Goal: Use online tool/utility: Use online tool/utility

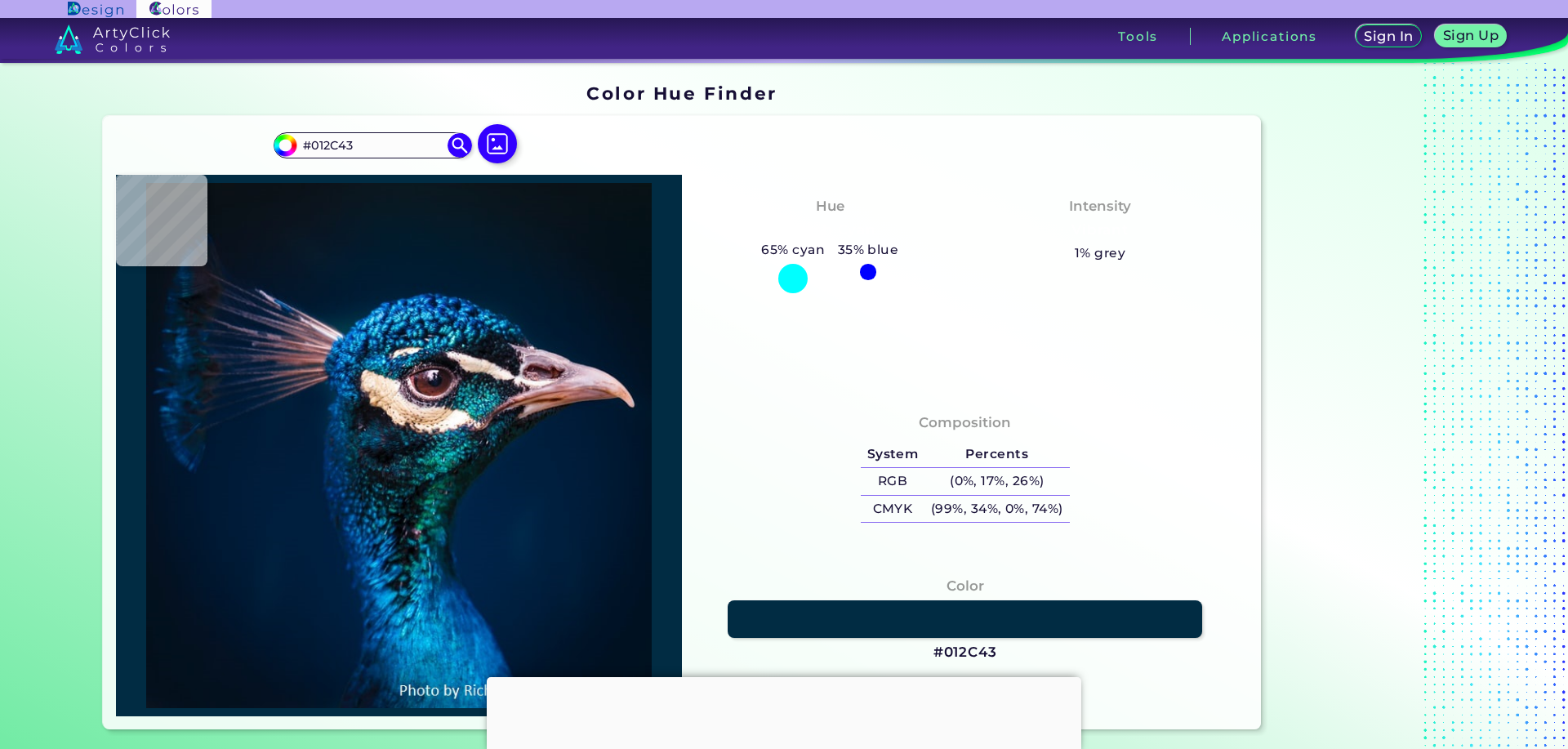
type input "#0e1928"
type input "#0E1928"
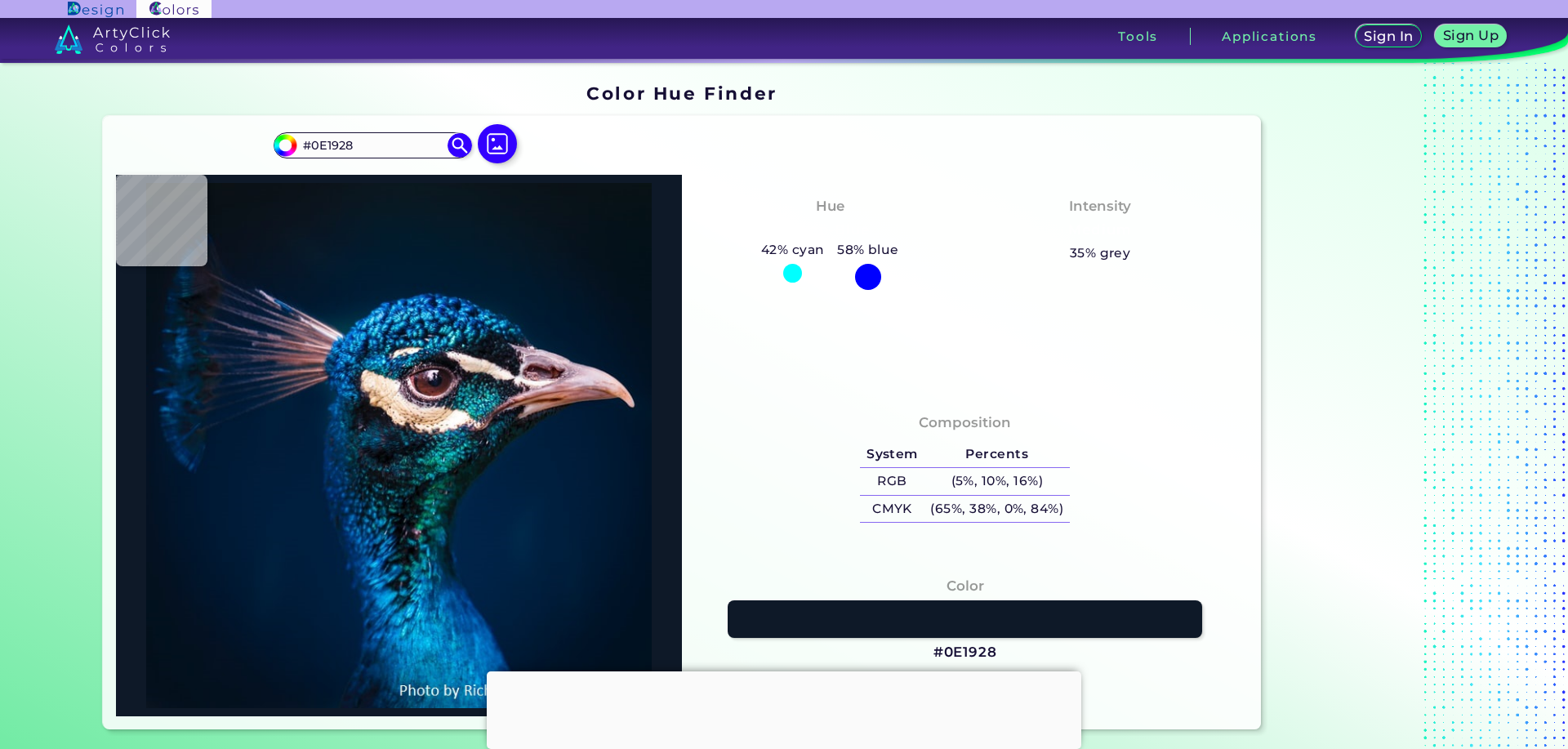
type input "#23aadd"
type input "#23AADD"
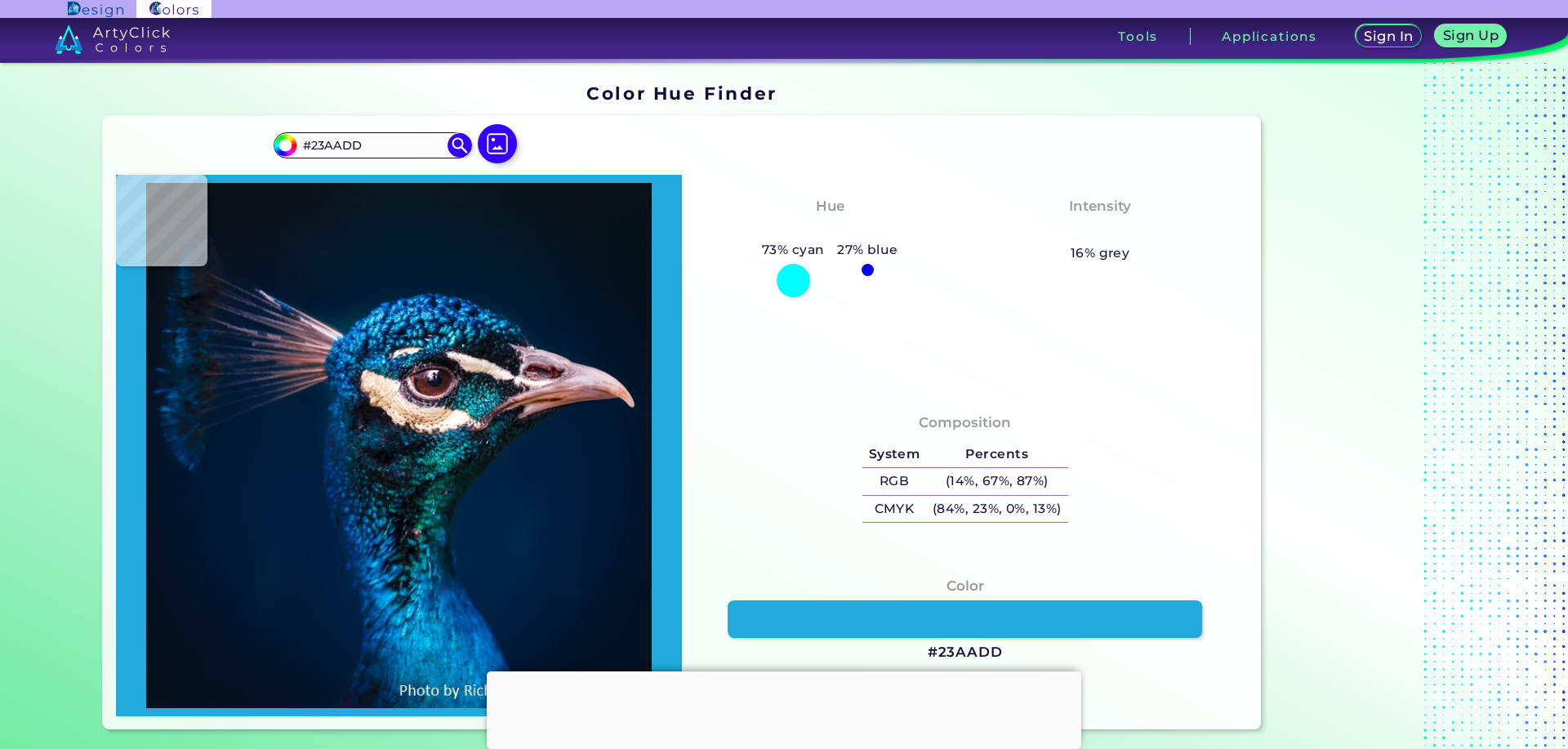
type input "#1c9cd6"
type input "#1C9CD6"
type input "#219ed9"
type input "#219ED9"
type input "#1990d5"
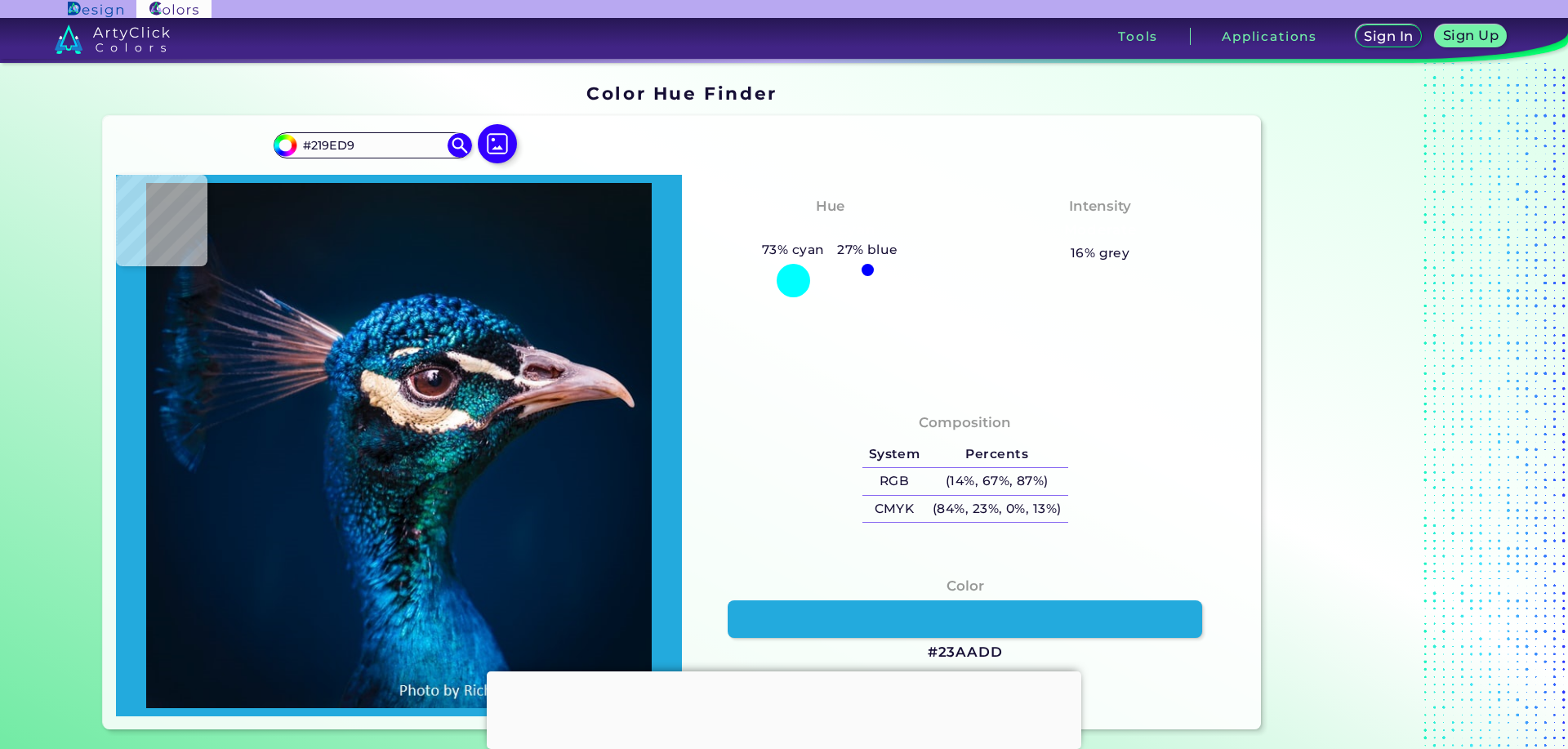
type input "#1990D5"
type input "#0269b1"
type input "#0269B1"
type input "#388fd8"
type input "#388FD8"
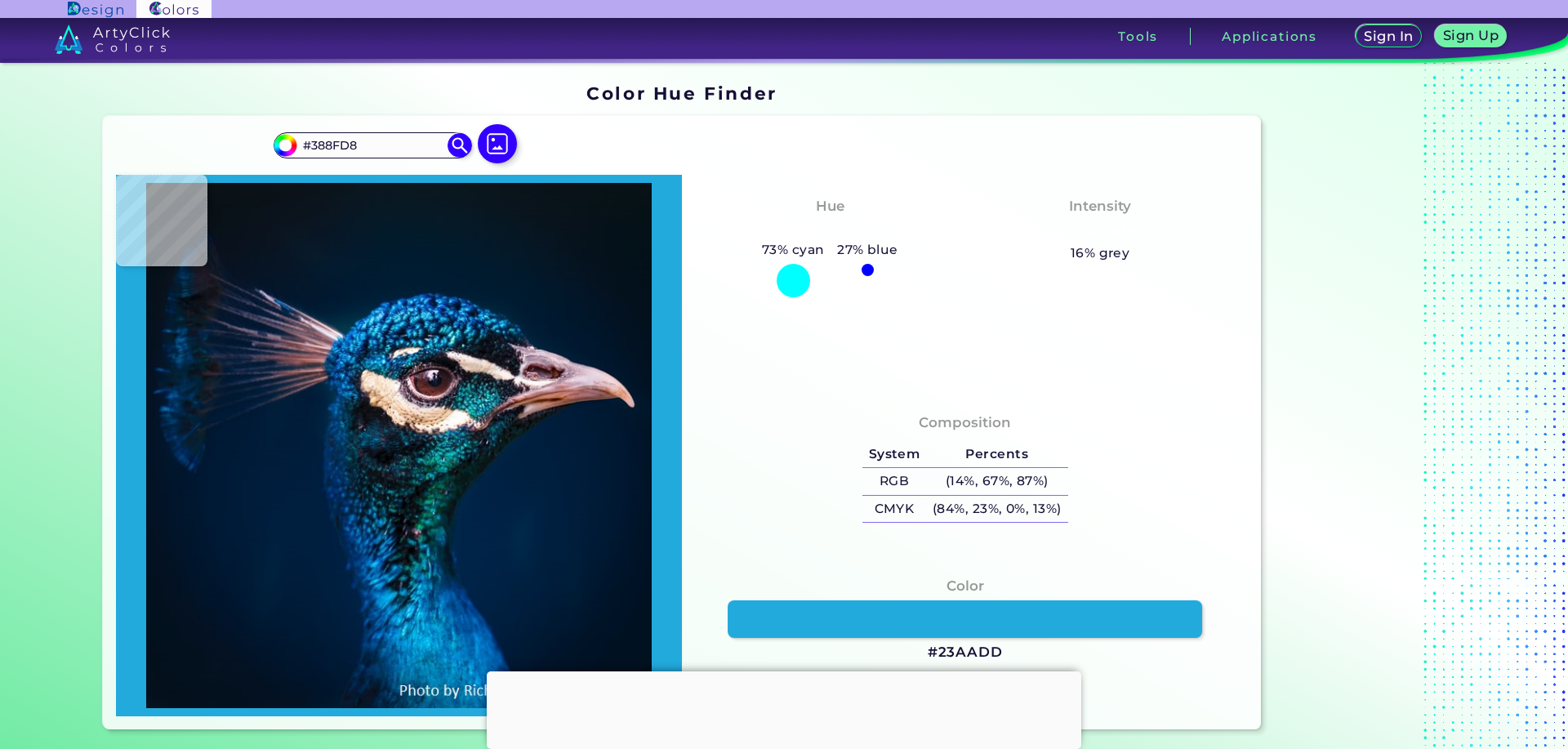
type input "#2468ad"
type input "#2468AD"
type input "#002868"
type input "#00336e"
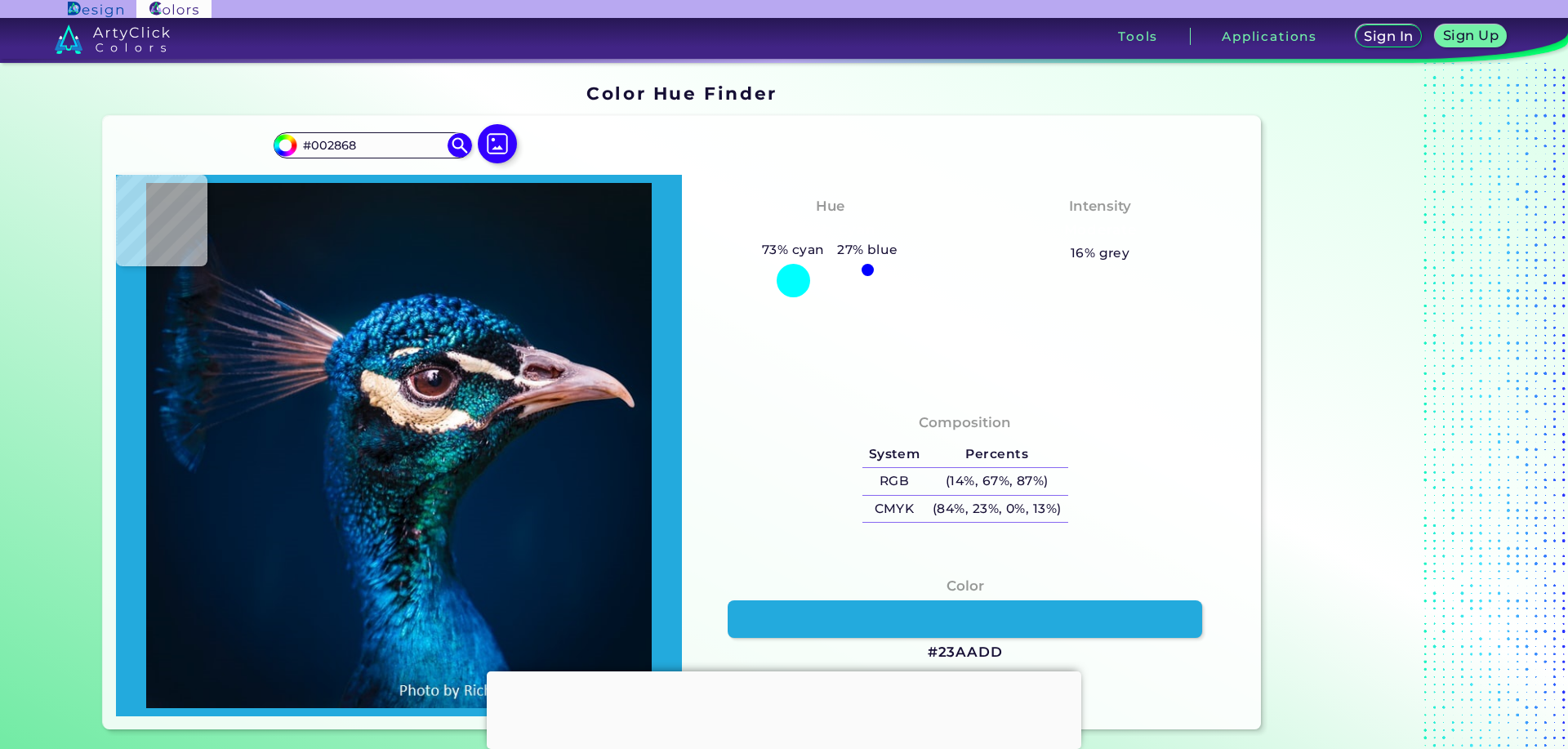
type input "#00336E"
type input "#0c588c"
type input "#0C588C"
type input "#1a6fa7"
type input "#1A6FA7"
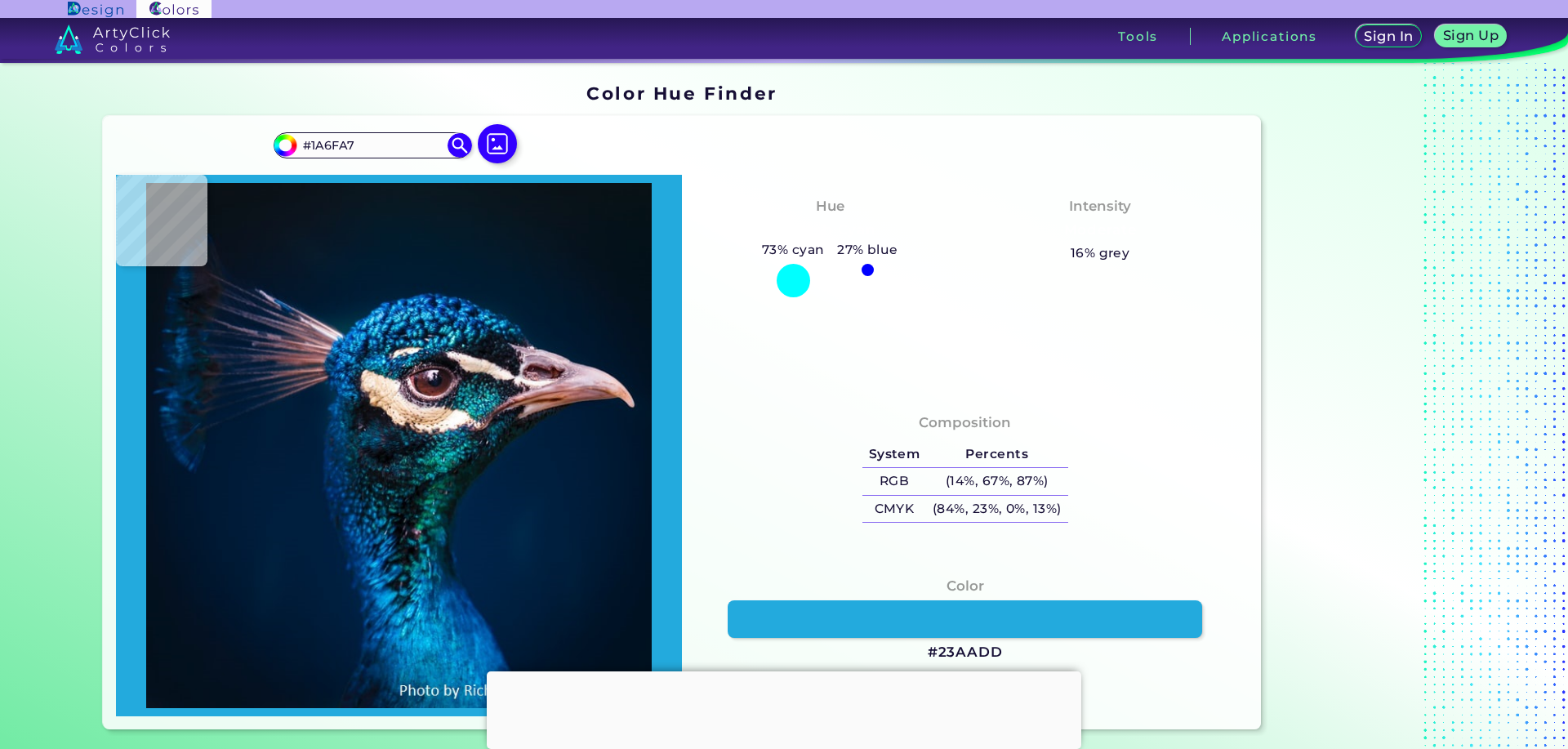
type input "#1668a2"
type input "#1668A2"
type input "#002850"
type input "#043e67"
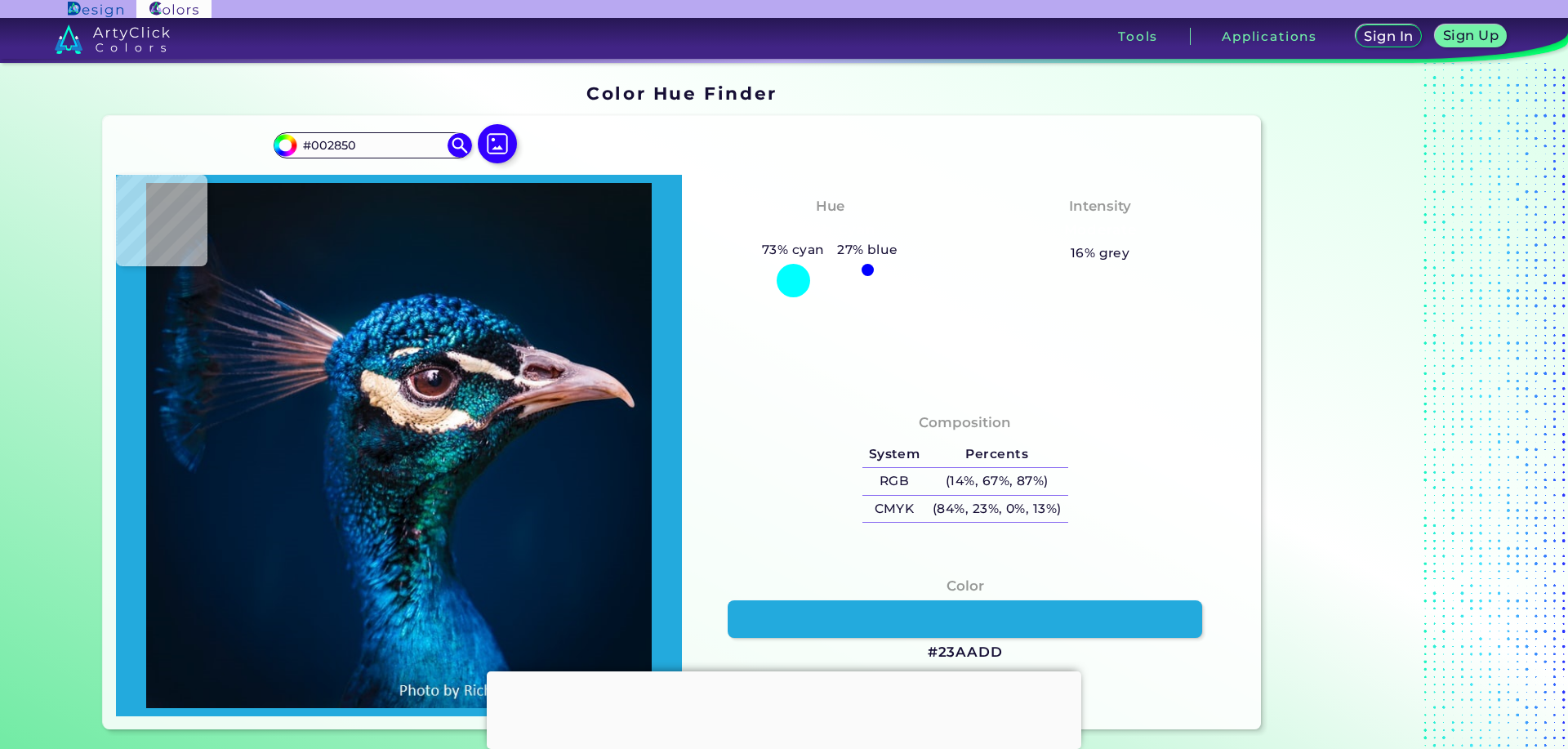
type input "#043E67"
type input "#023a5f"
type input "#023A5F"
type input "#01335c"
type input "#01335C"
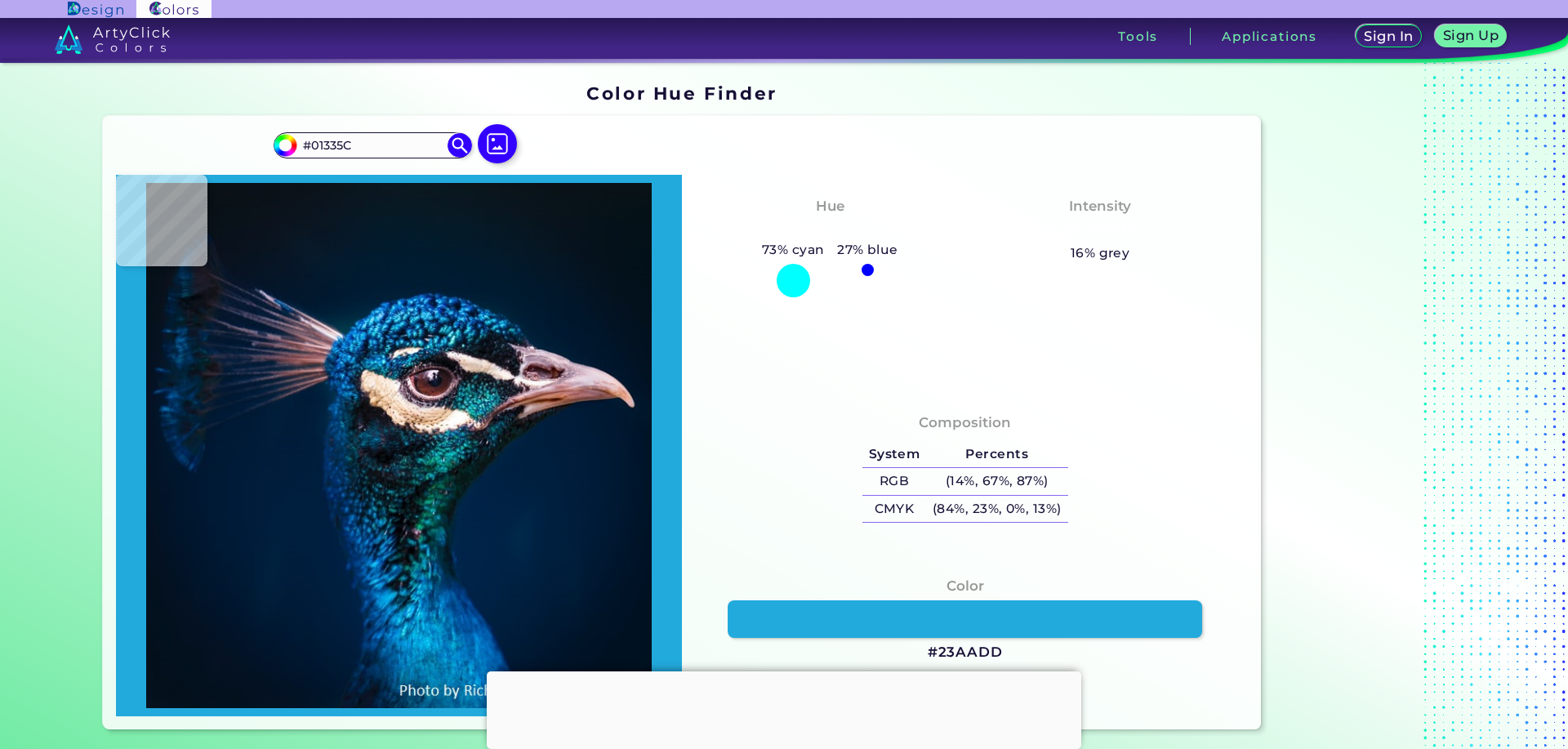
type input "#144e7f"
type input "#144E7F"
type input "#2377ac"
type input "#2377AC"
type input "#1b8ac2"
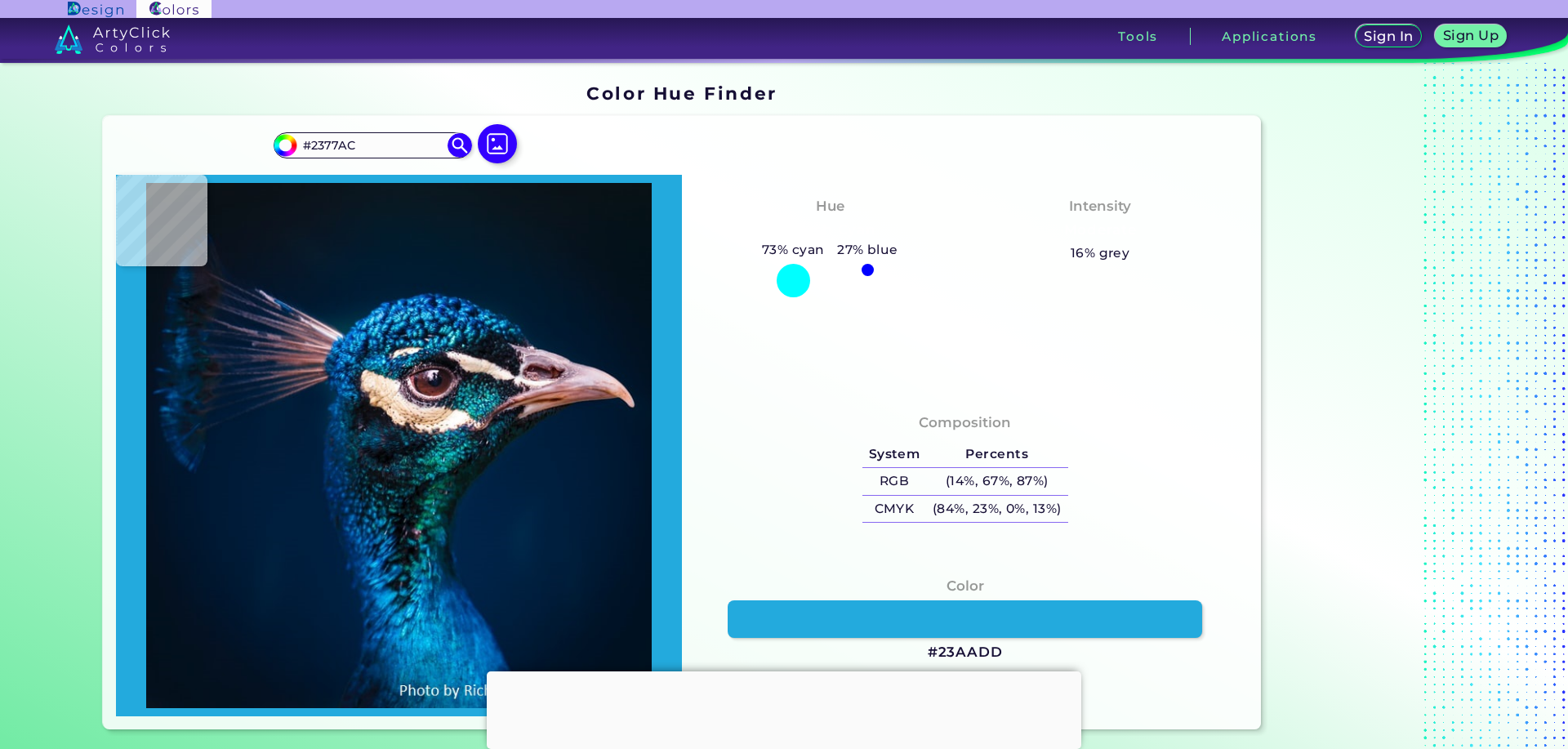
type input "#1B8AC2"
type input "#1192cd"
type input "#1192CD"
type input "#15a1dd"
type input "#15A1DD"
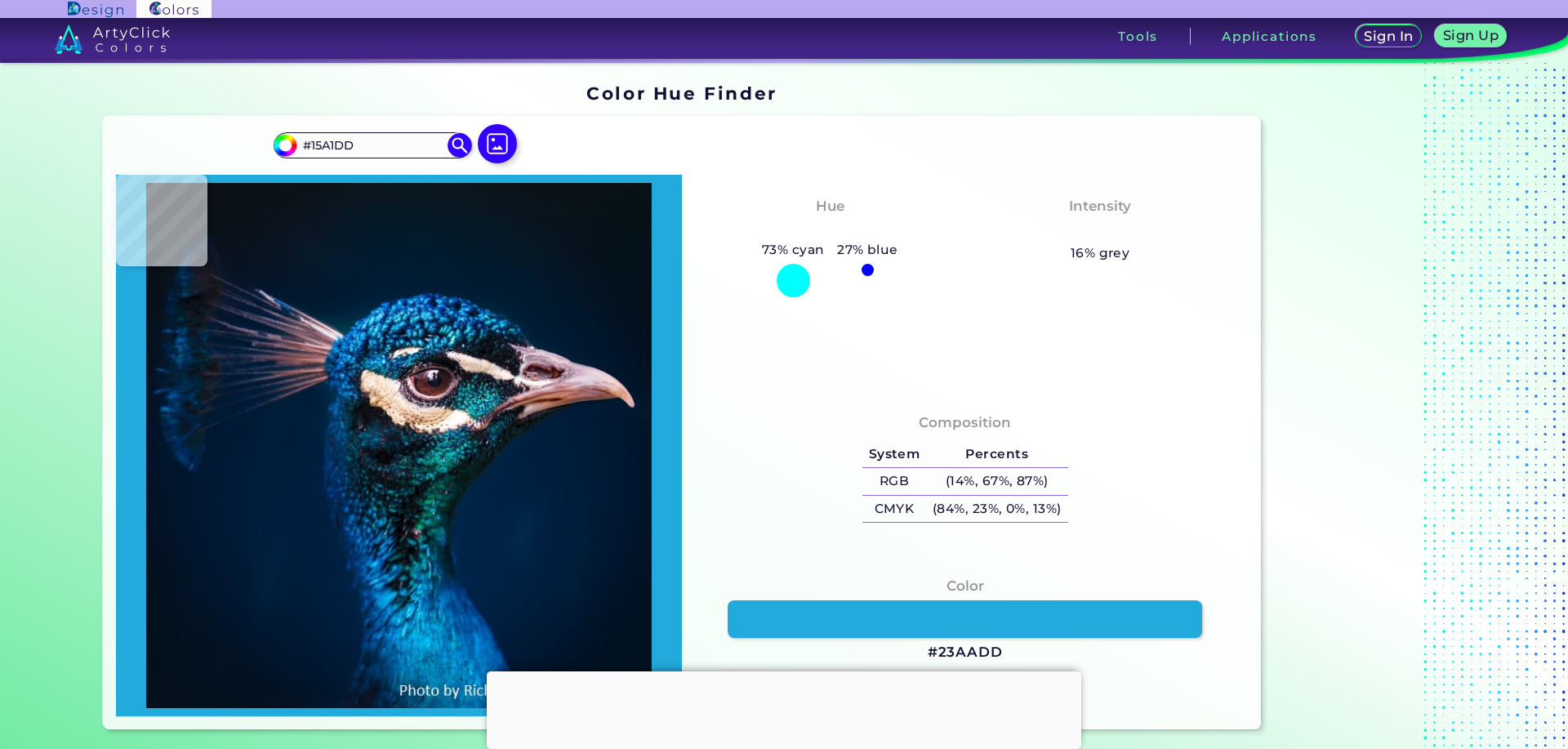
type input "#3cc6f8"
type input "#3CC6F8"
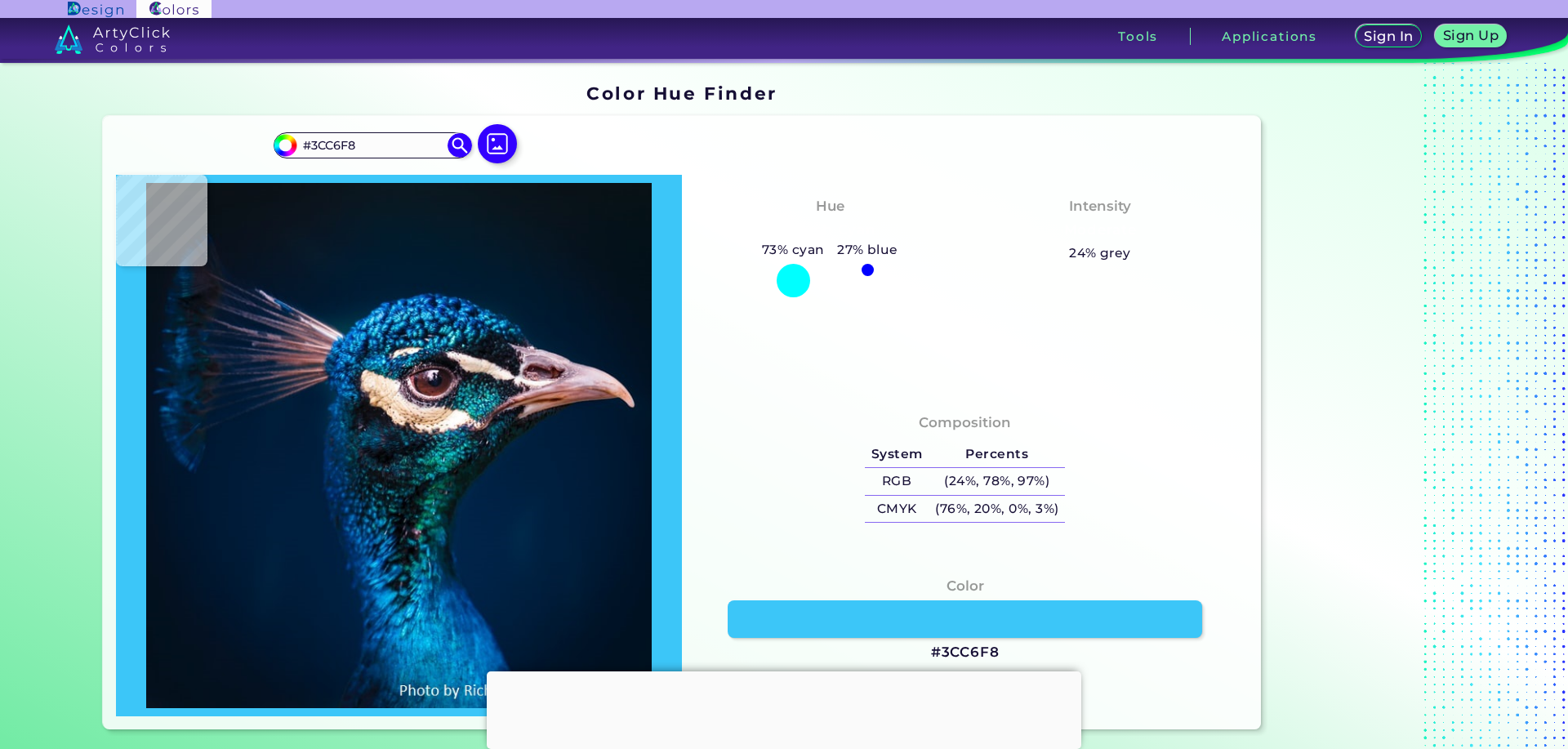
type input "#1990d7"
type input "#1990D7"
type input "#1184d3"
type input "#1184D3"
type input "#076bbe"
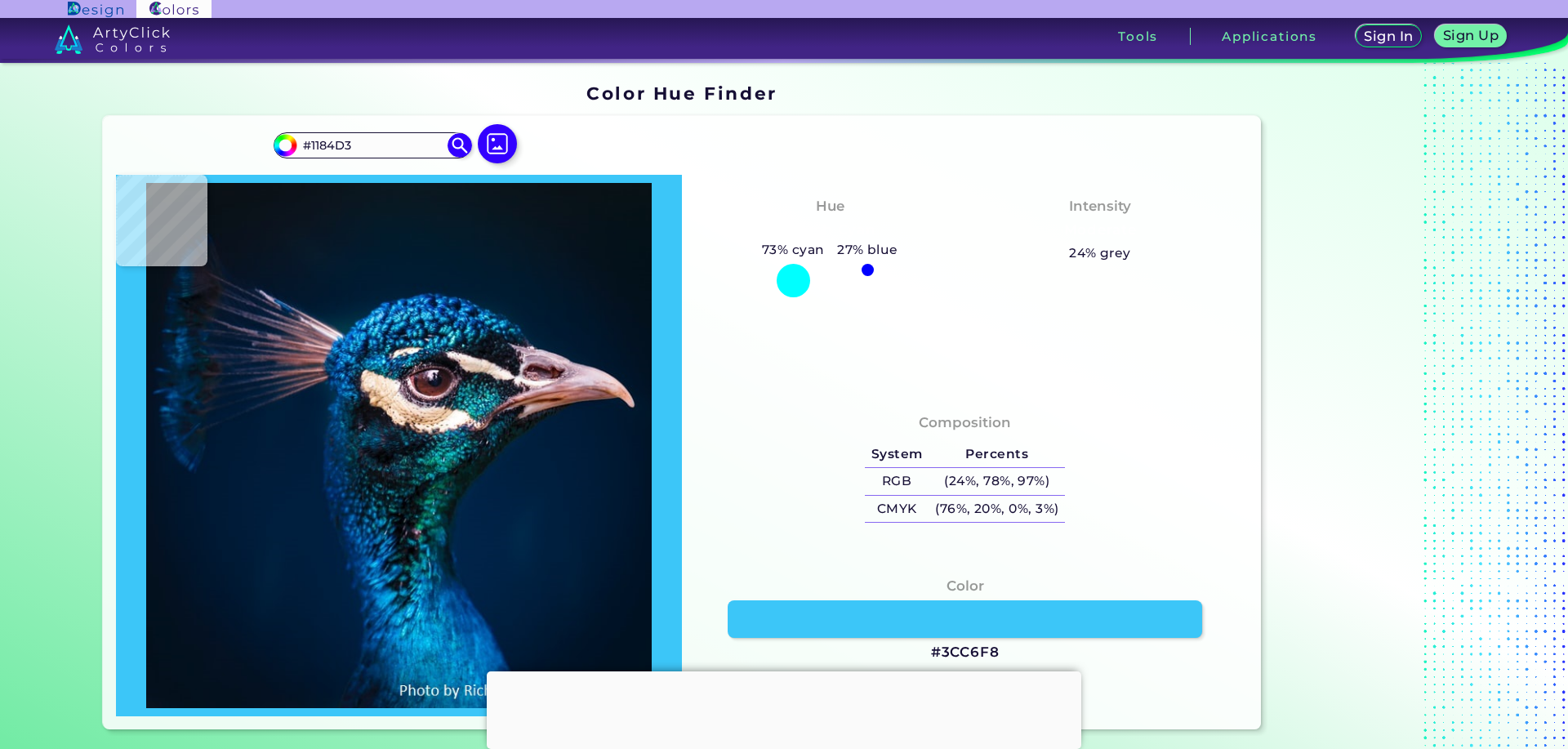
type input "#076BBE"
type input "#0364bc"
type input "#[DATE]"
type input "#035aab"
type input "#035AAB"
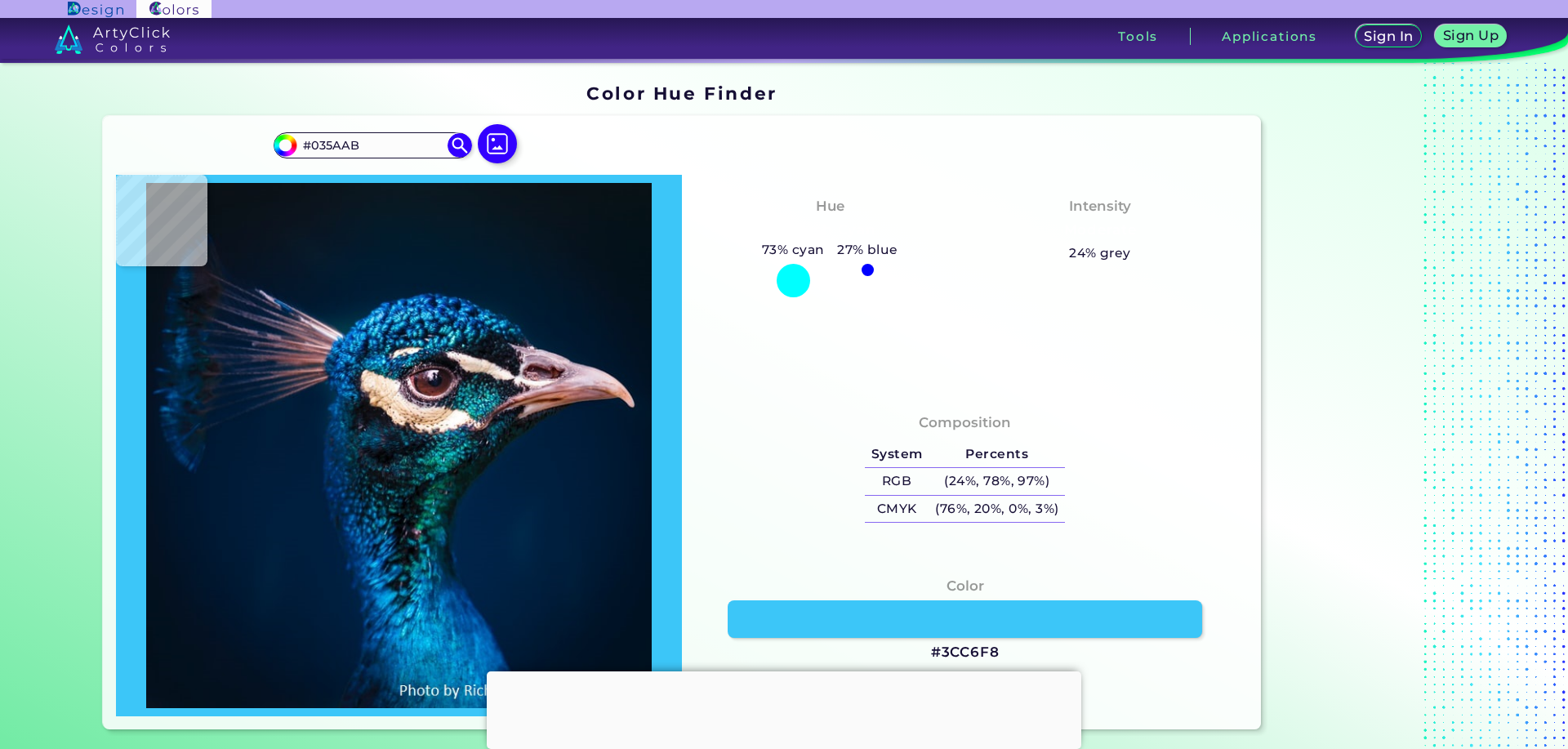
type input "#0160ac"
type input "#0160AC"
type input "#065799"
type input "#055fa3"
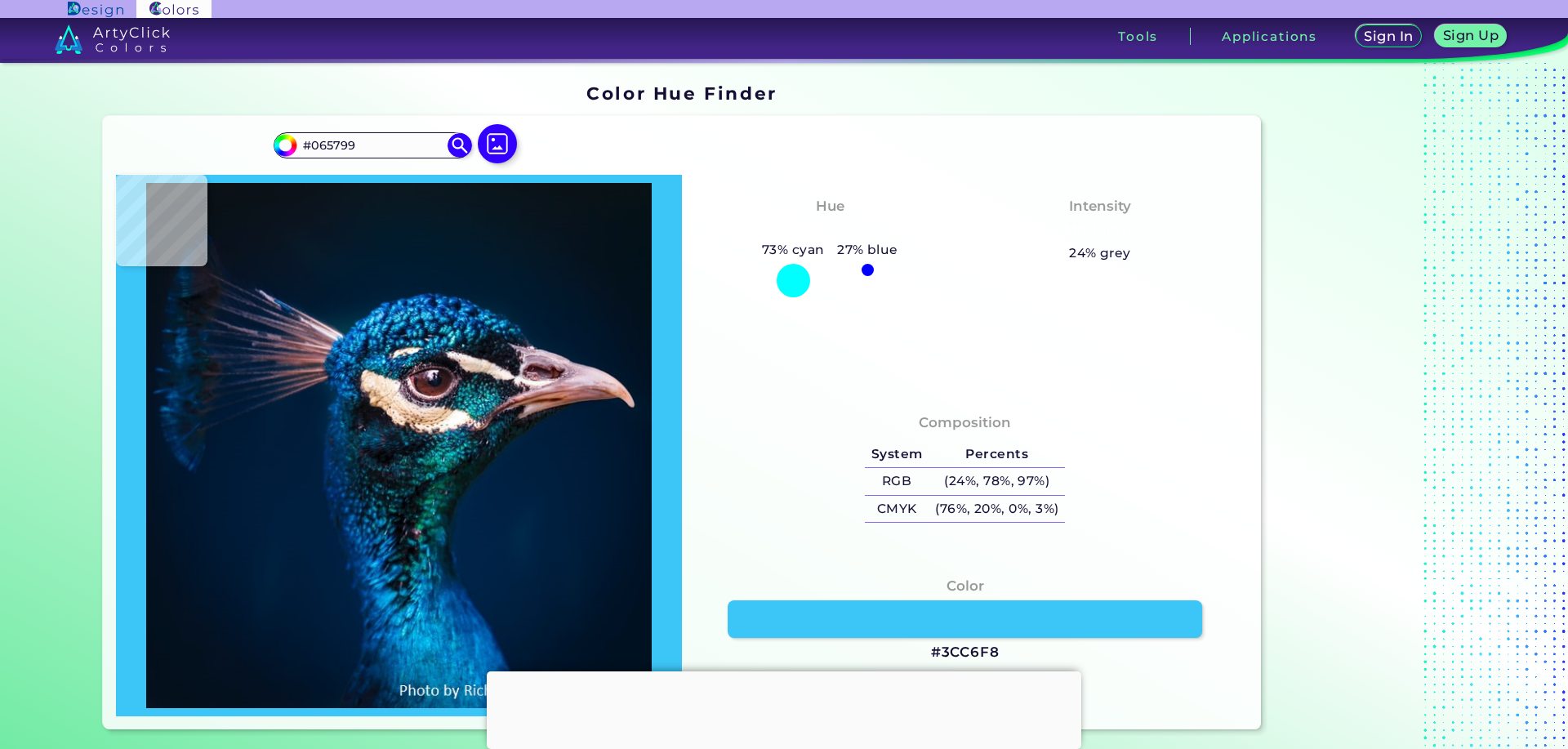
type input "#055FA3"
type input "#1b6dad"
type input "#1B6DAD"
type input "#237eb6"
type input "#237EB6"
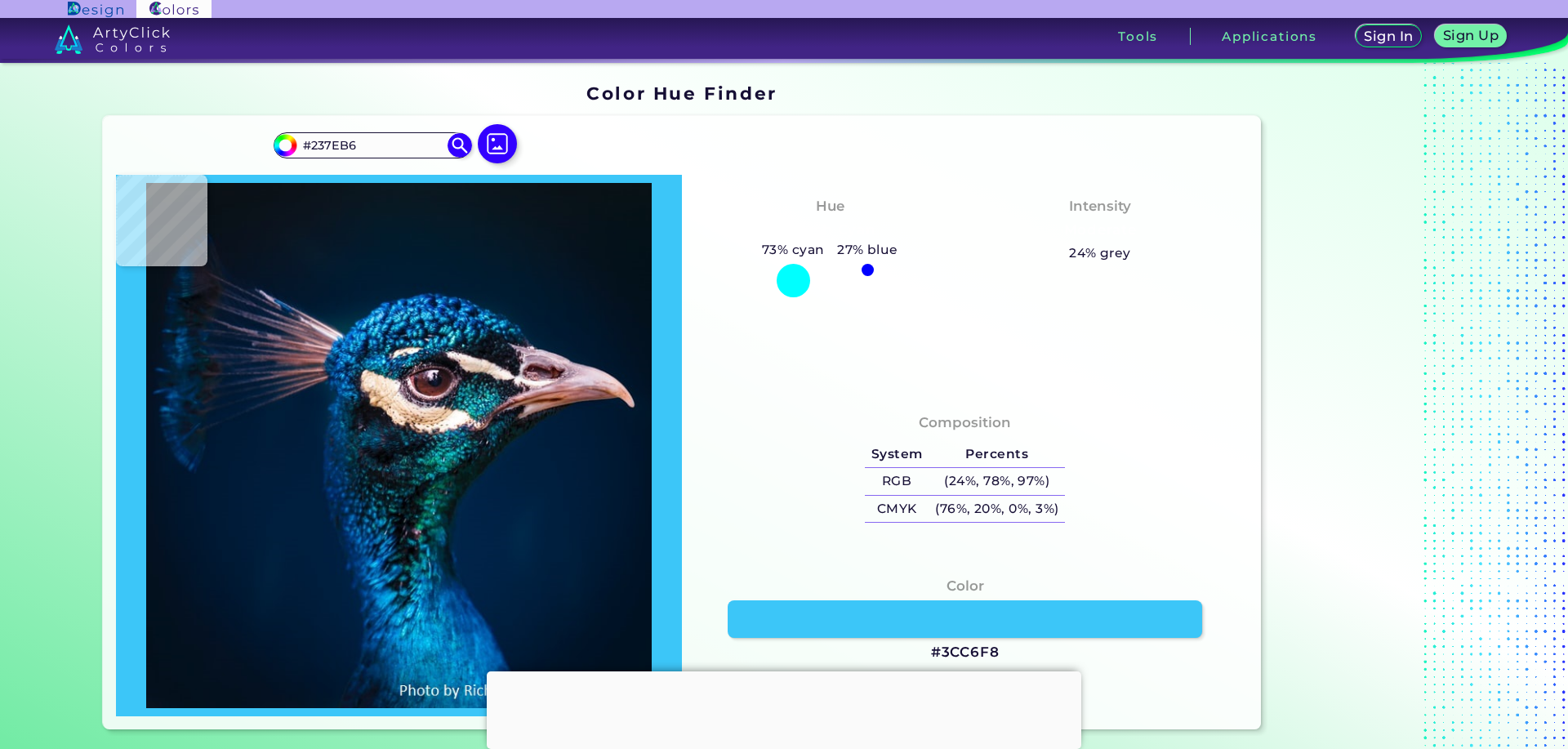
type input "#196998"
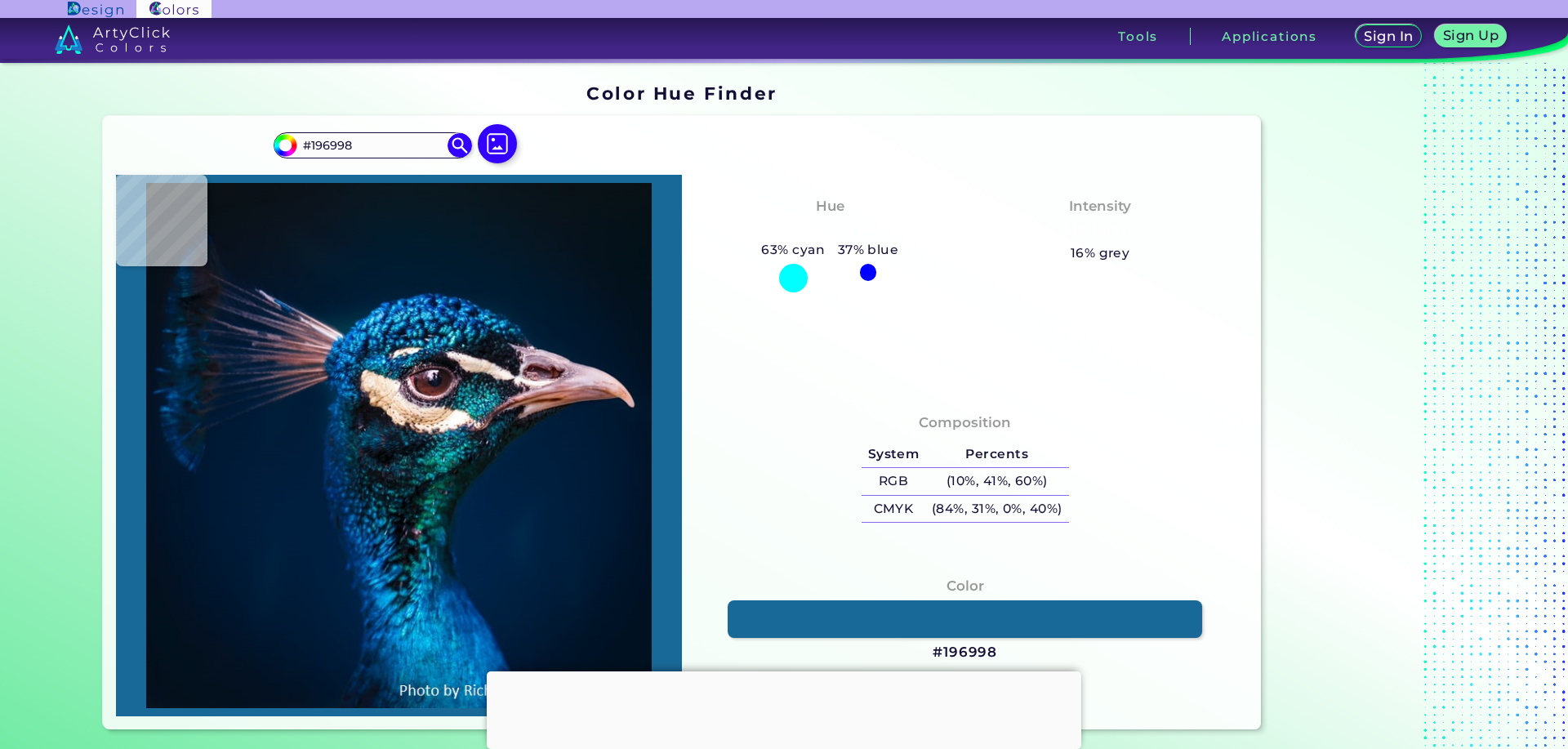
type input "#003154"
type input "#002945"
type input "#002640"
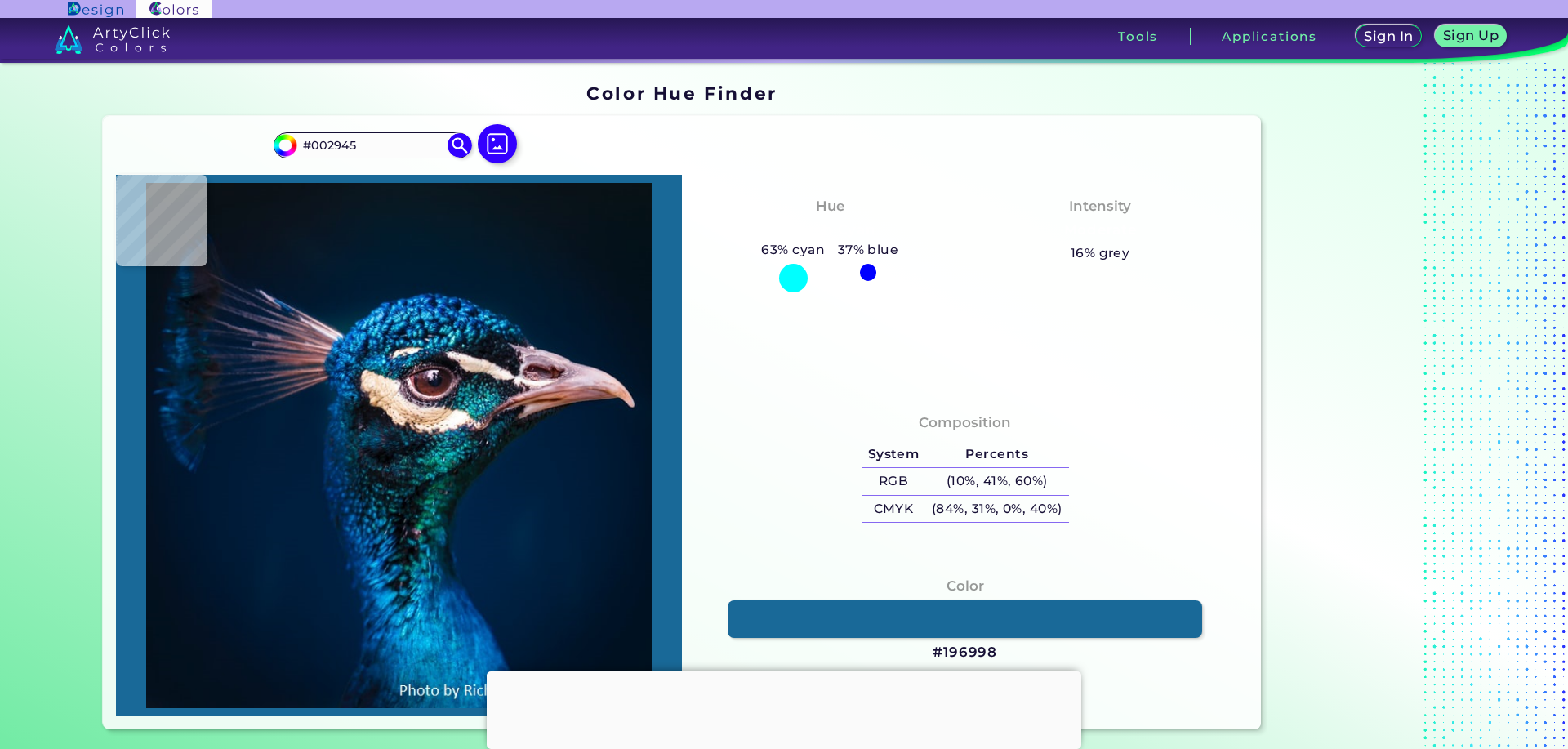
type input "#002640"
type input "#02253c"
type input "#02253C"
type input "#01243c"
type input "#01243C"
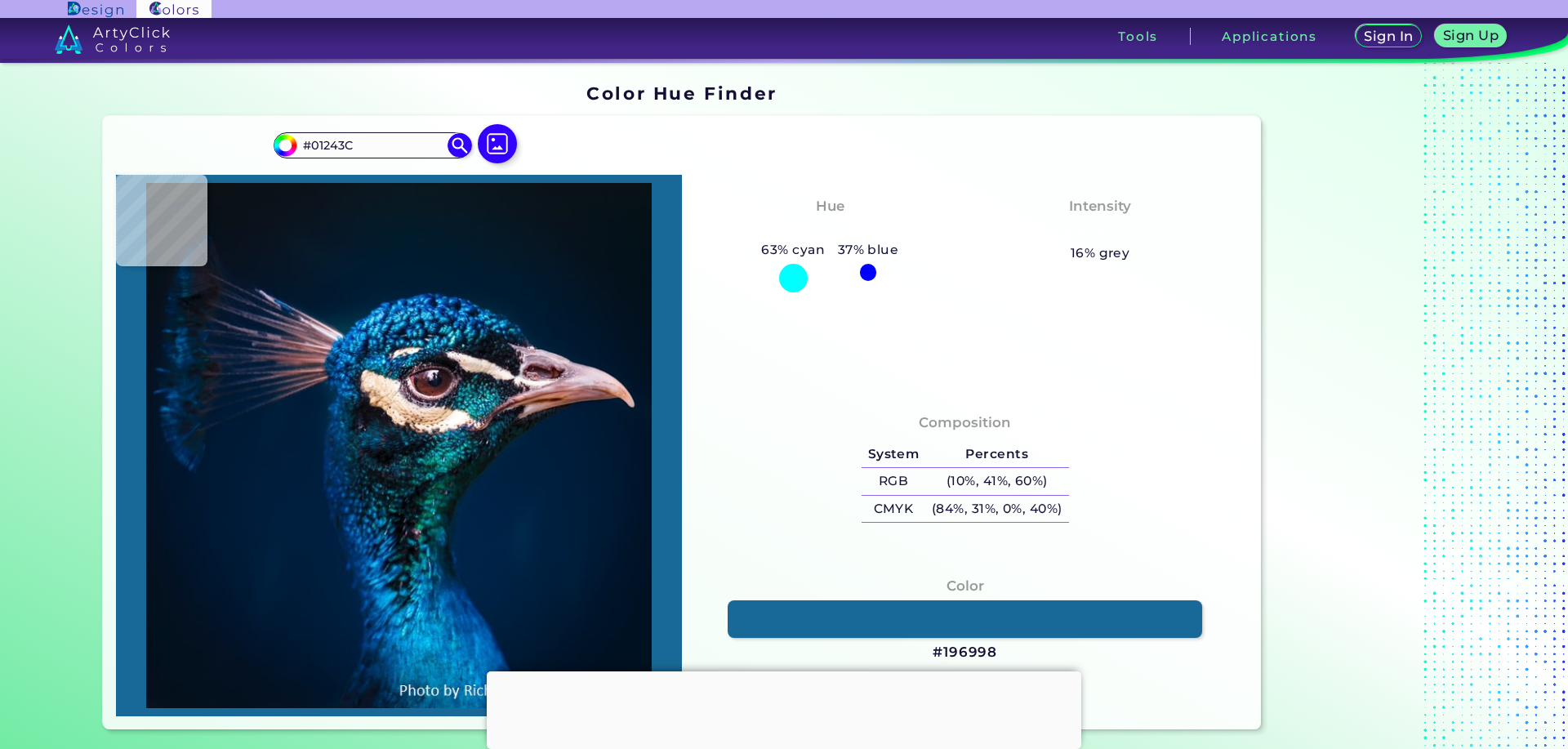
type input "#002339"
type input "#002137"
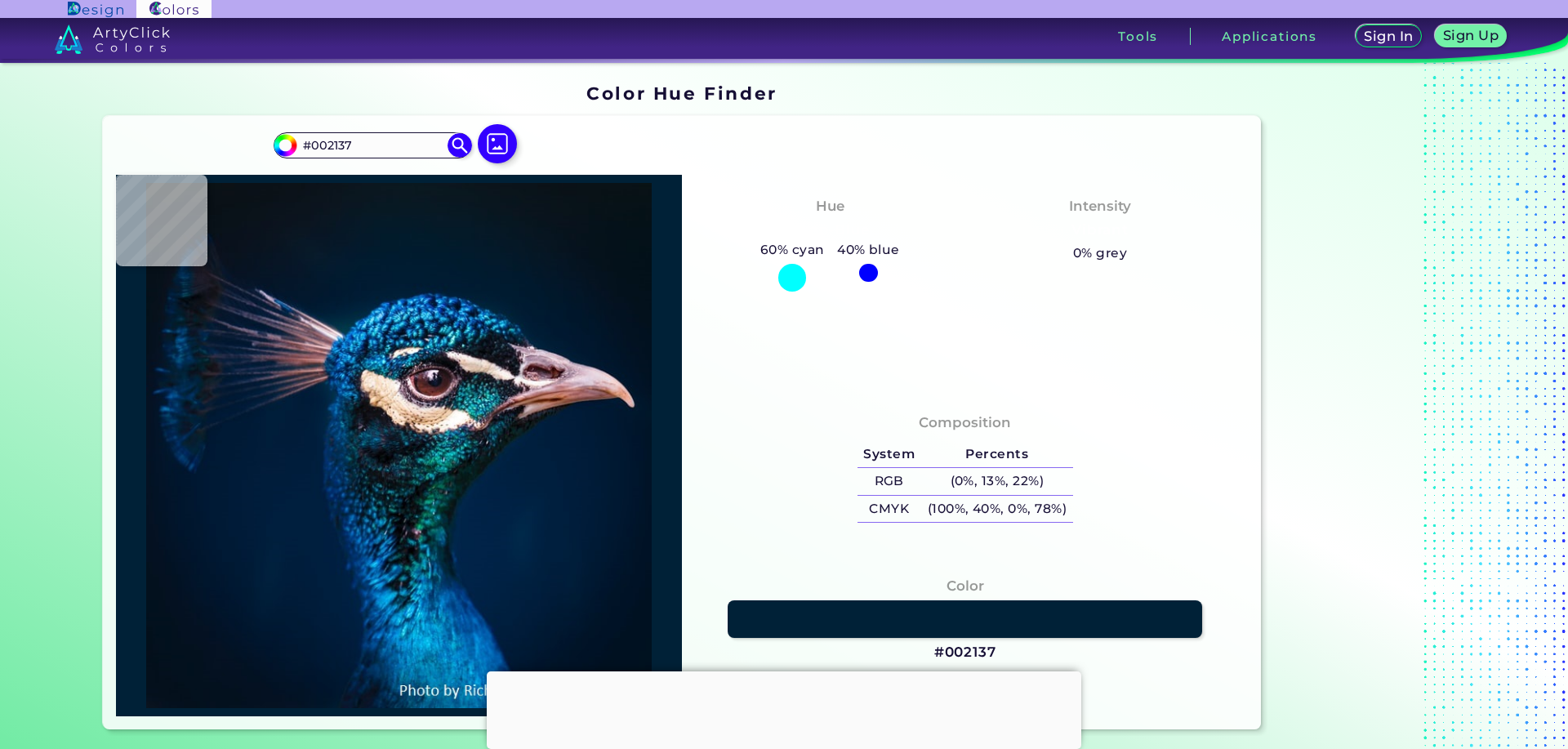
type input "#002238"
type input "#002339"
type input "#002239"
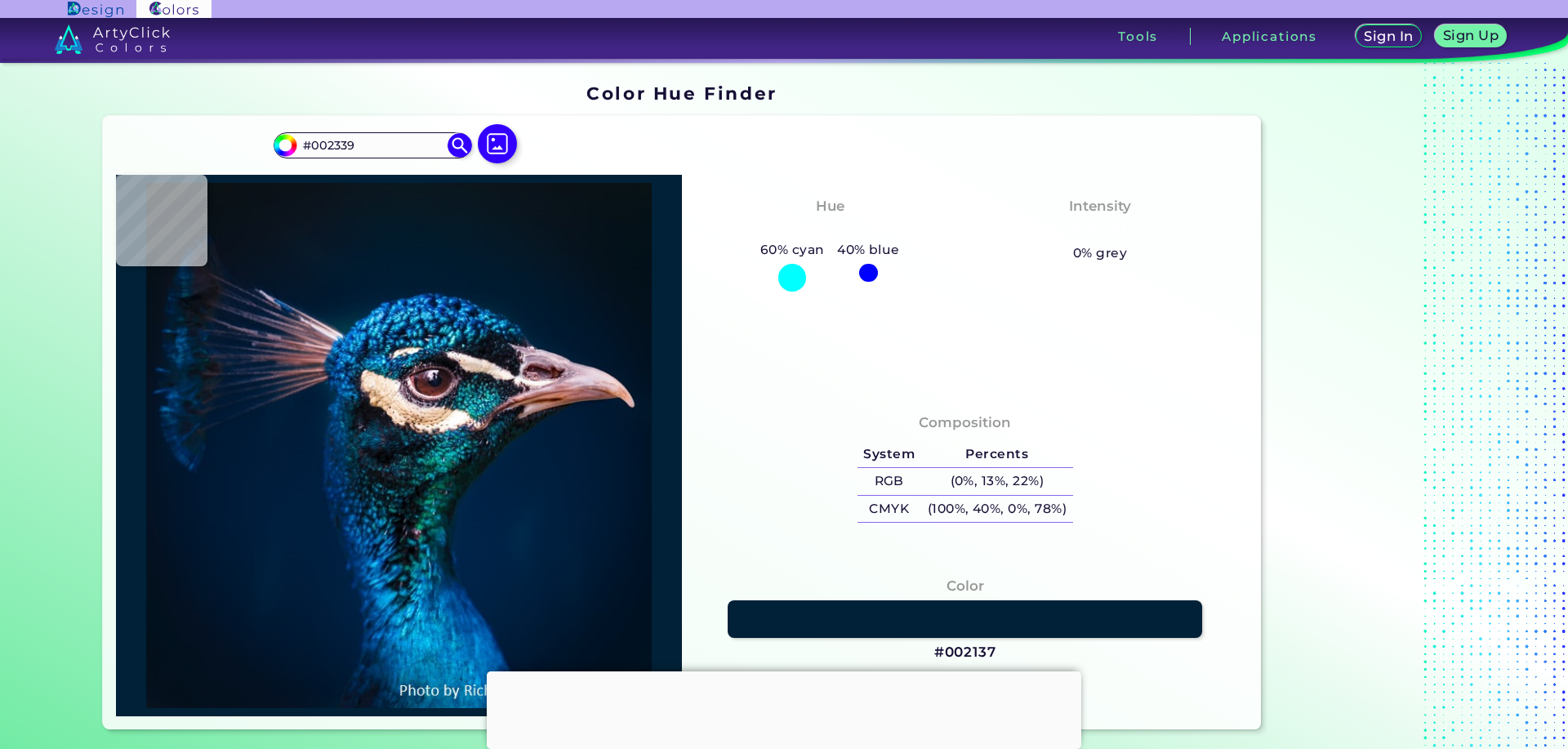
type input "#002239"
type input "#00223c"
type input "#00223C"
type input "#00213d"
type input "#00213D"
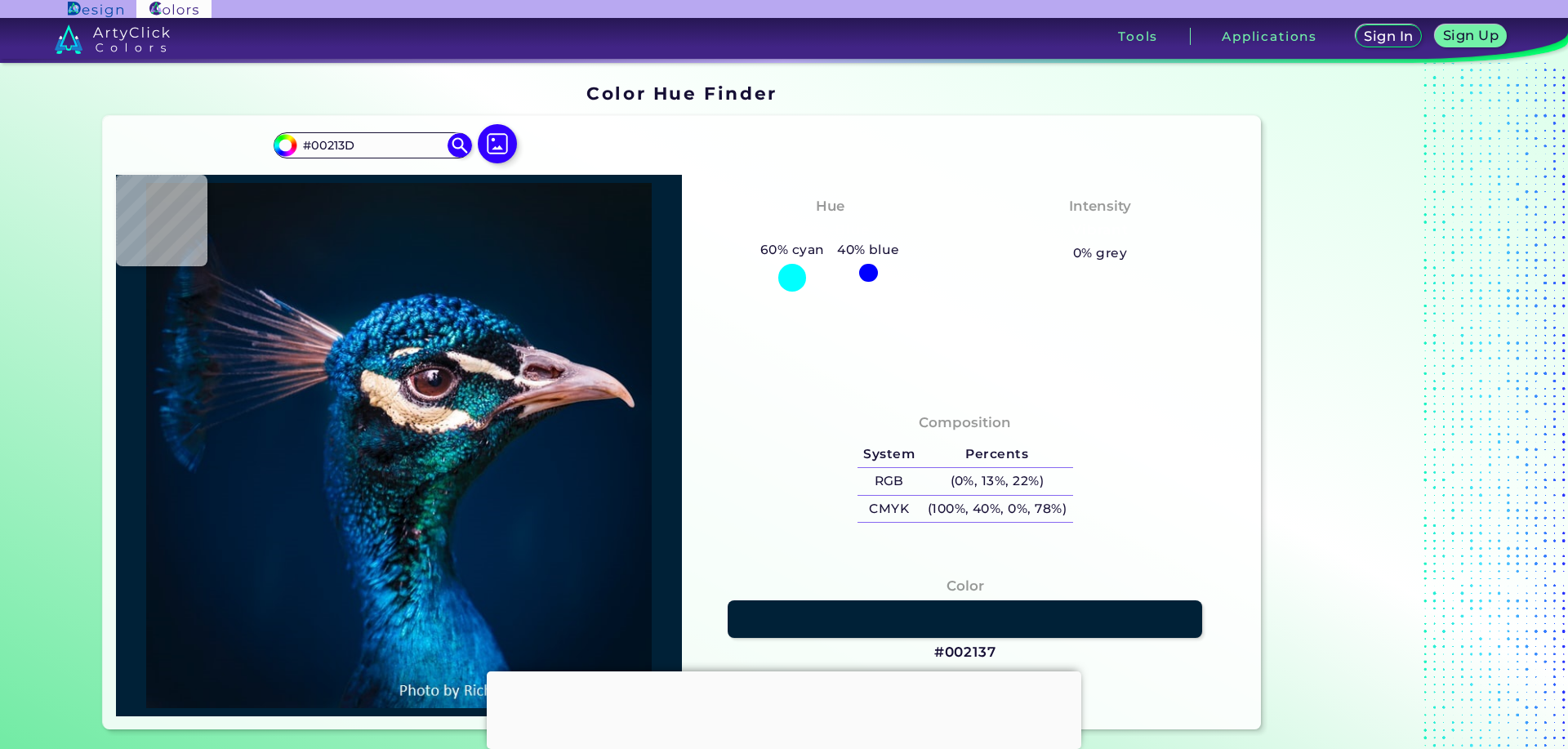
type input "#031f3a"
type input "#031F3A"
type input "#051d38"
type input "#051D38"
type input "#041d35"
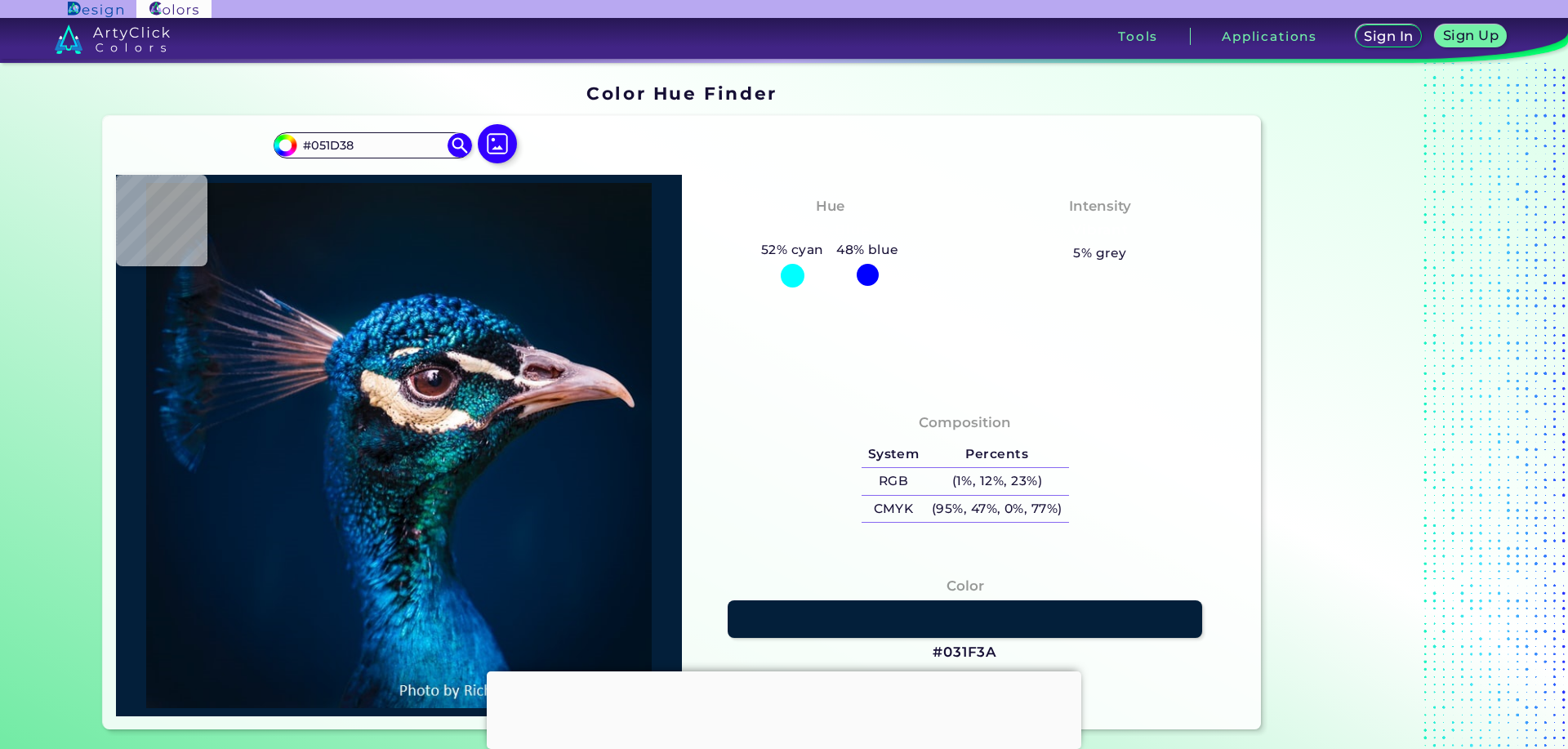
type input "#041D35"
type input "#021e33"
type input "#021E33"
type input "#001e33"
type input "#001E33"
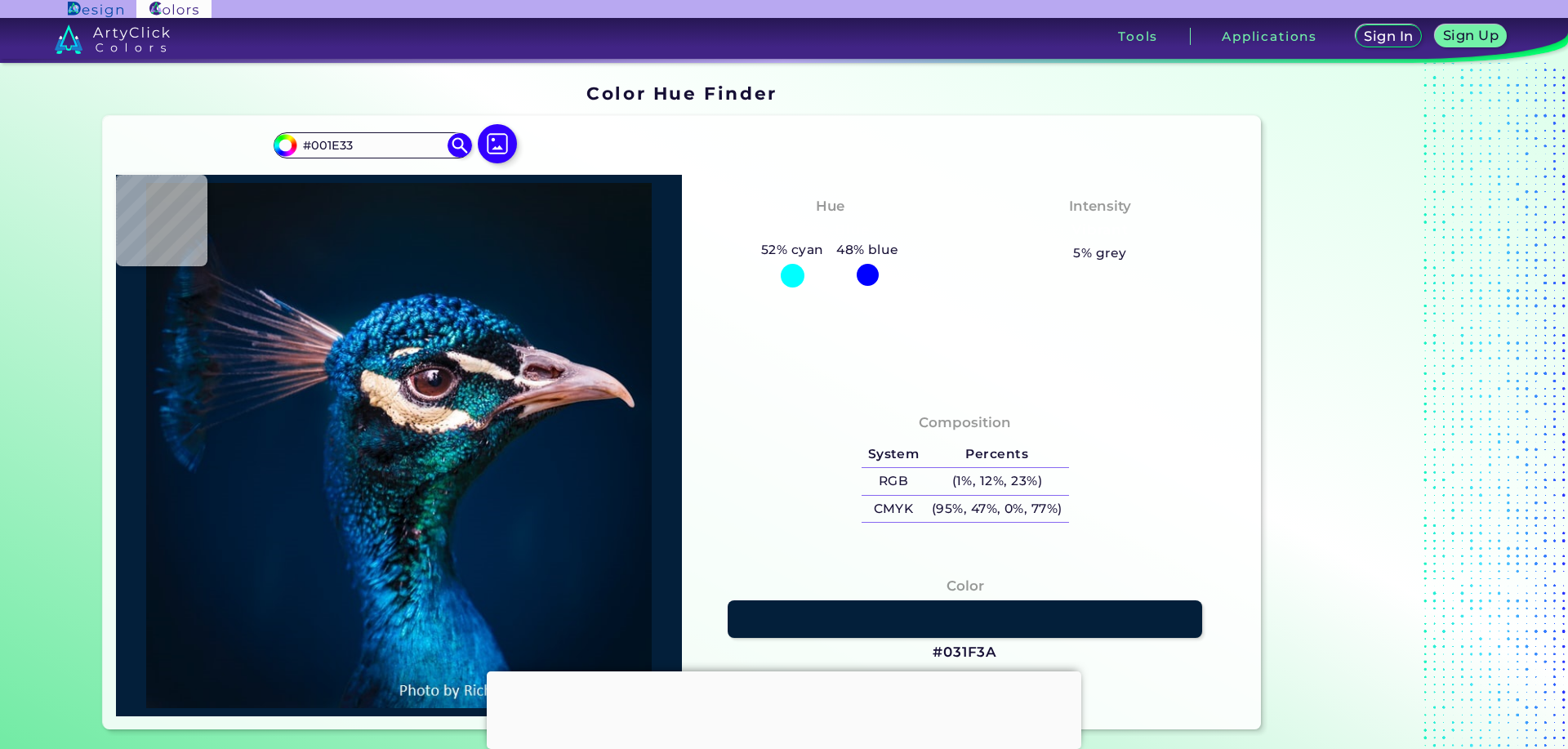
type input "#001f33"
type input "#001F33"
type input "#001e34"
type input "#001E34"
type input "#001d33"
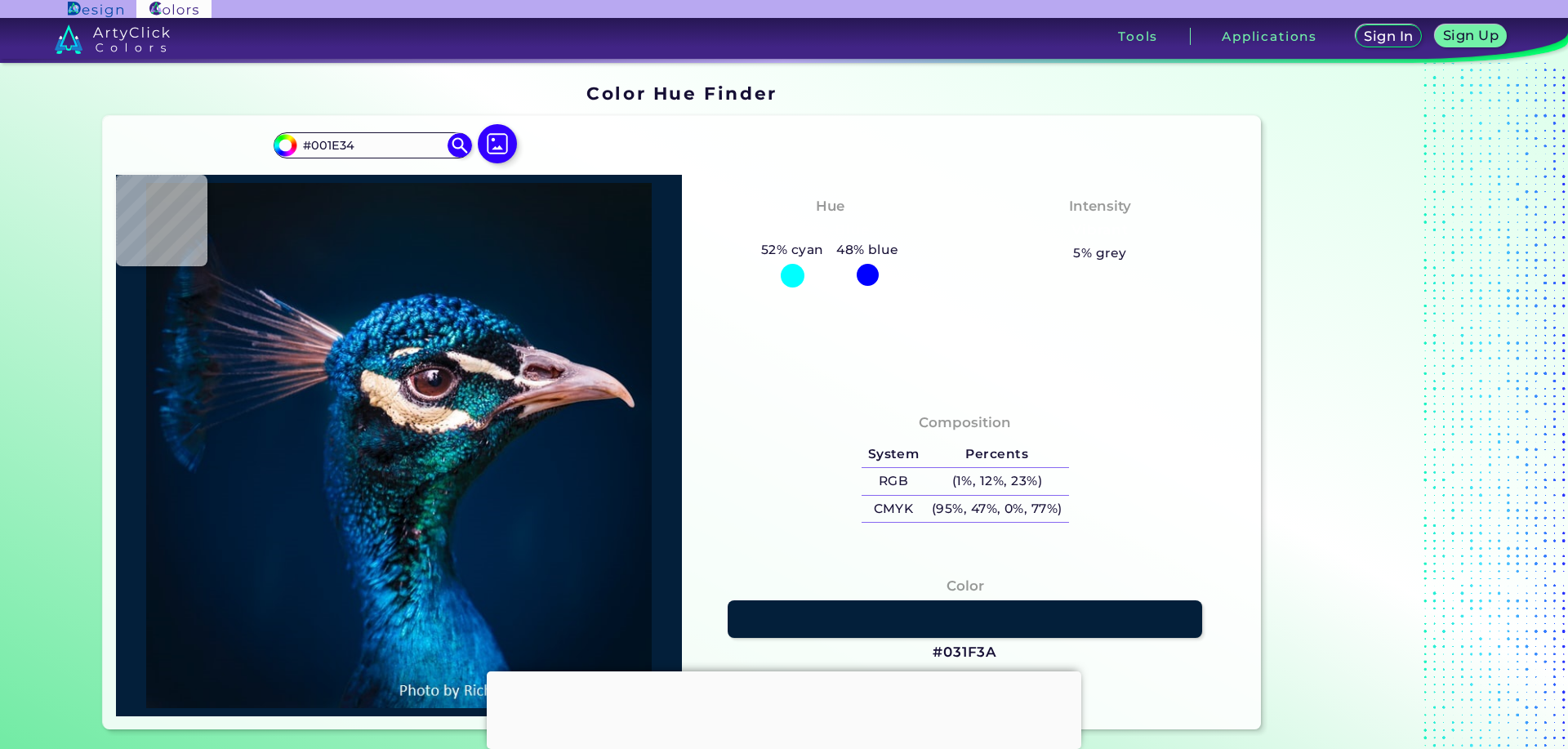
type input "#001D33"
type input "#001c32"
type input "#001C32"
type input "#001b30"
type input "#001B30"
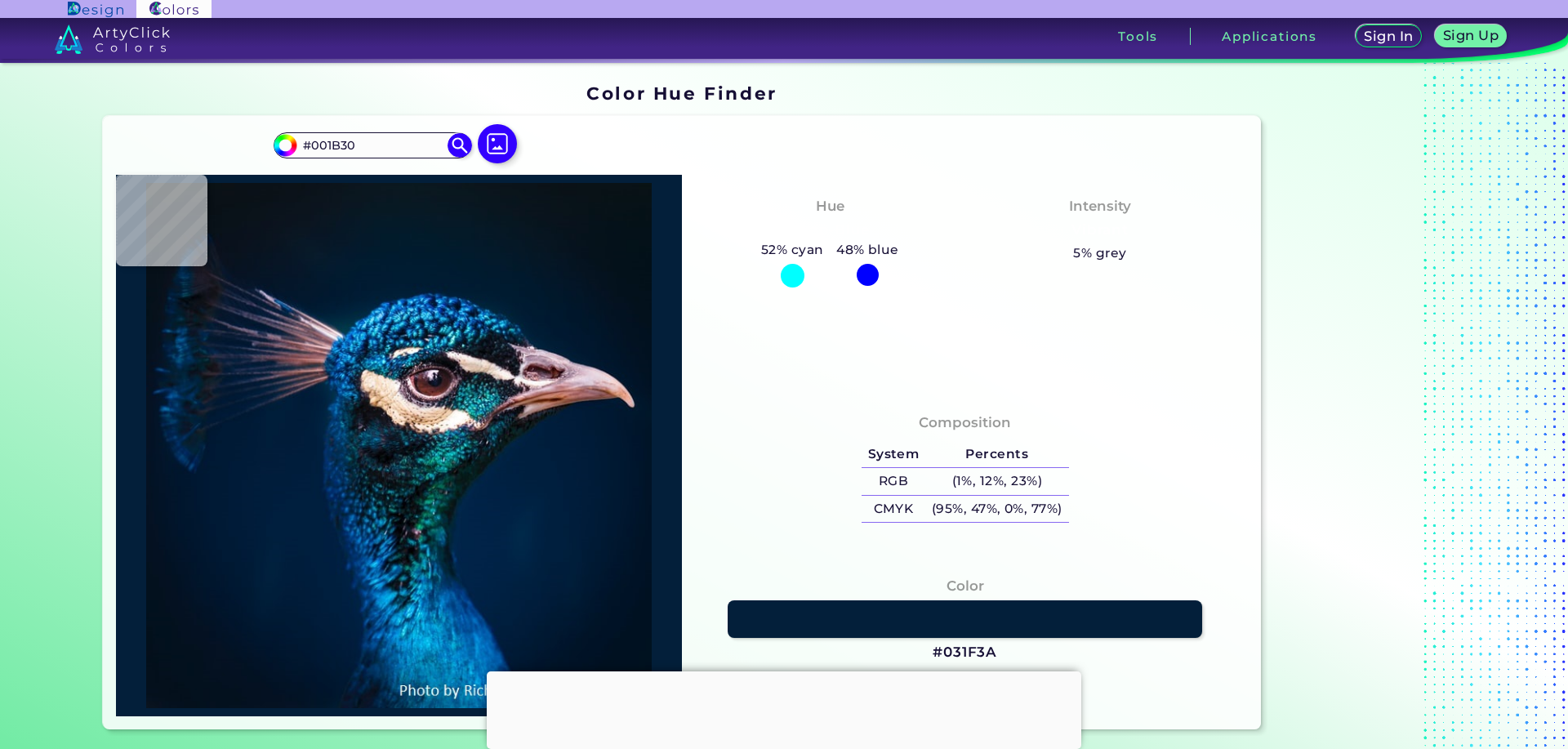
type input "#001a30"
type input "#001A30"
type input "#001b30"
type input "#001B30"
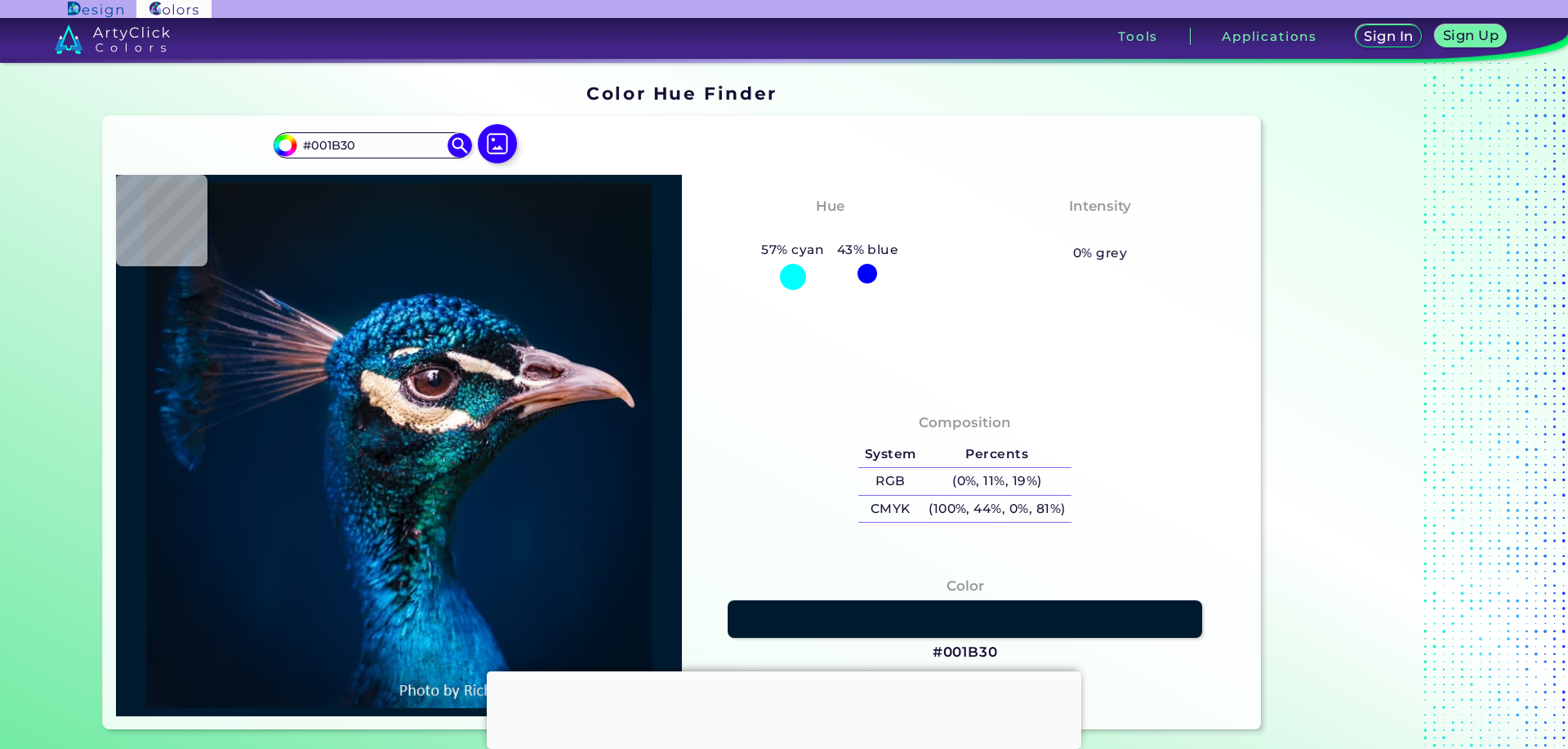
click at [477, 278] on img at bounding box center [399, 445] width 549 height 525
click at [396, 413] on img at bounding box center [399, 445] width 549 height 525
type input "#f4d2af"
type input "#F4D2AF"
type input "#edccab"
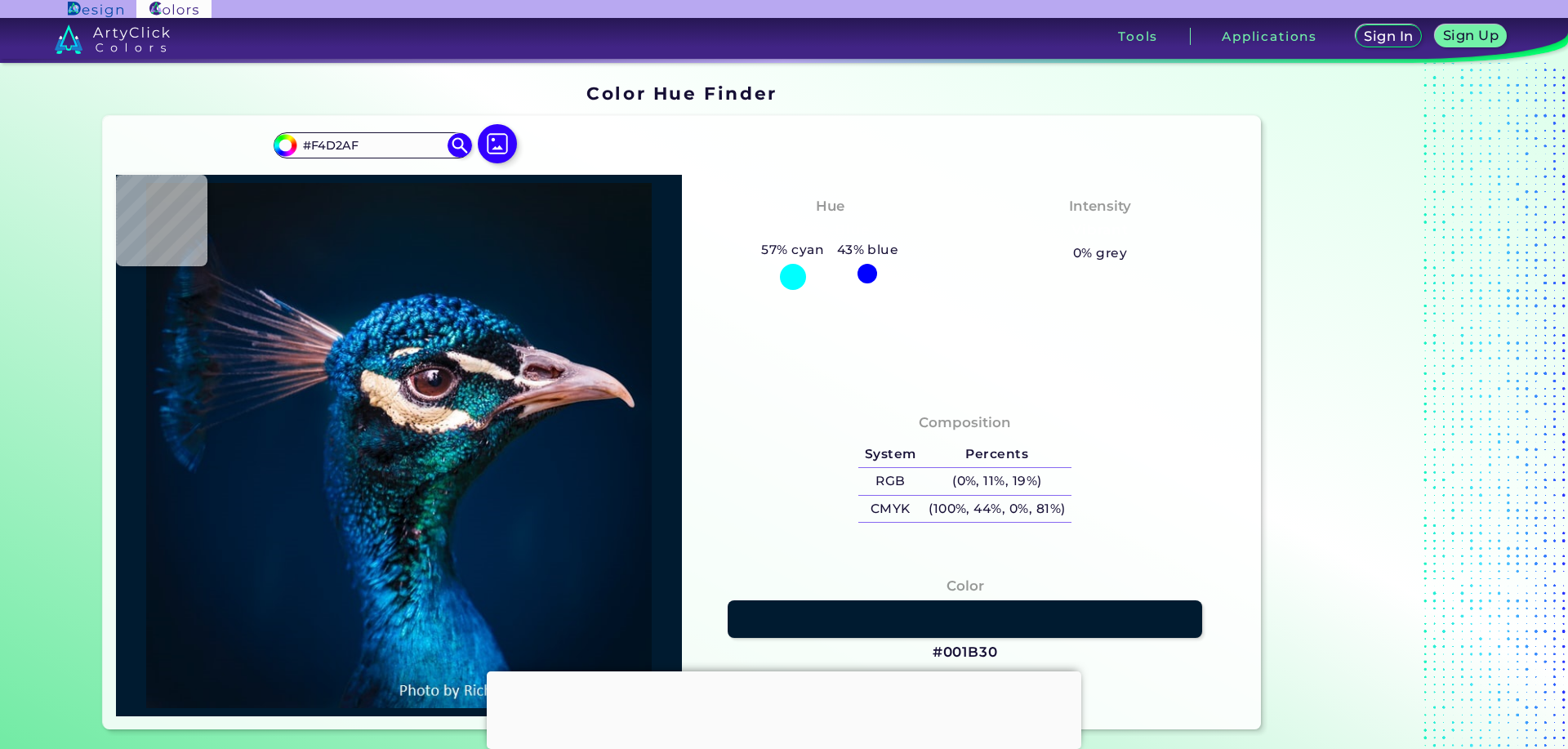
type input "#EDCCAB"
type input "#e6c7a8"
type input "#E6C7A8"
type input "#f3d6b8"
type input "#F3D6B8"
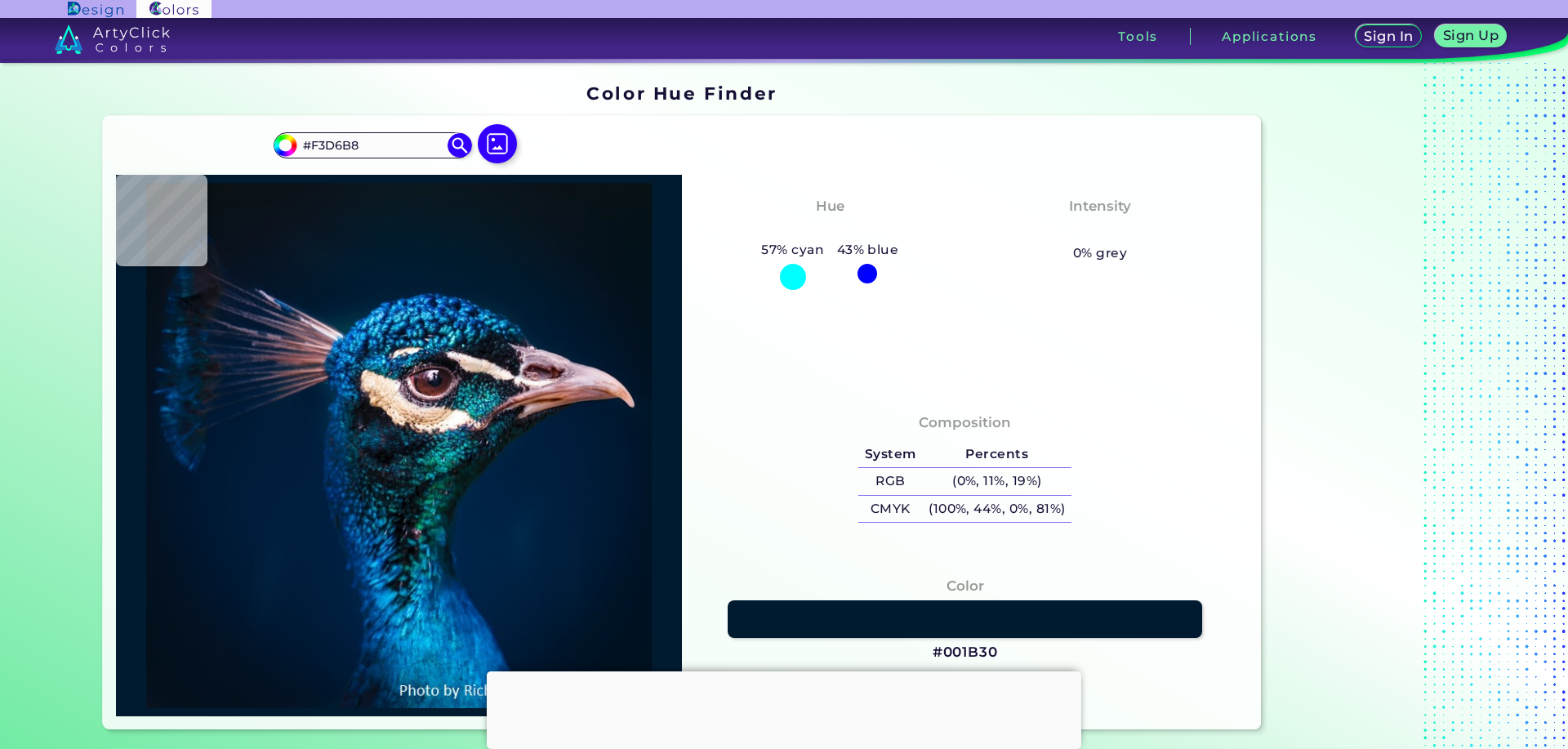
type input "#fee8cf"
type input "#FEE8CF"
type input "#fde7d0"
type input "#FDE7D0"
type input "#fae5cf"
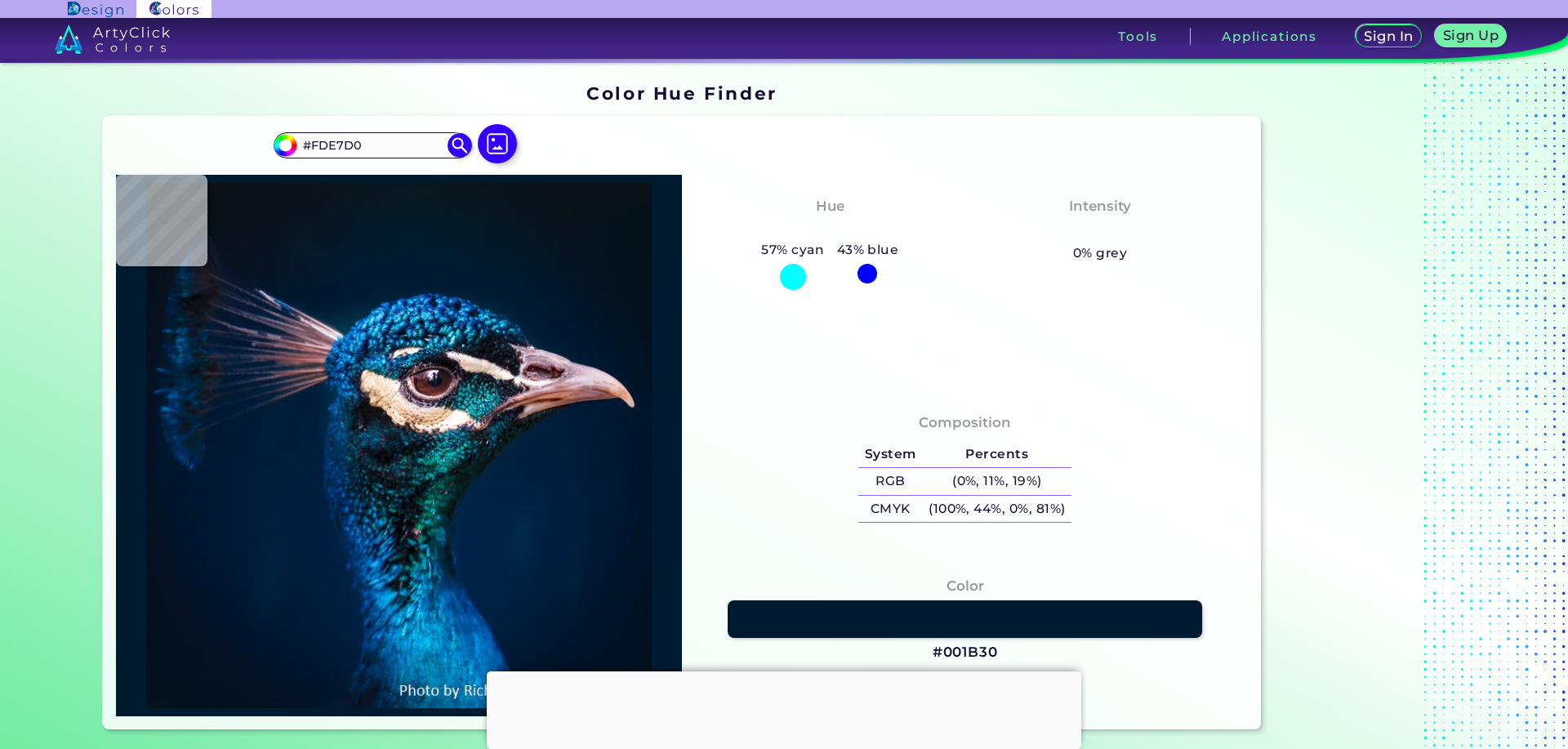
type input "#FAE5CF"
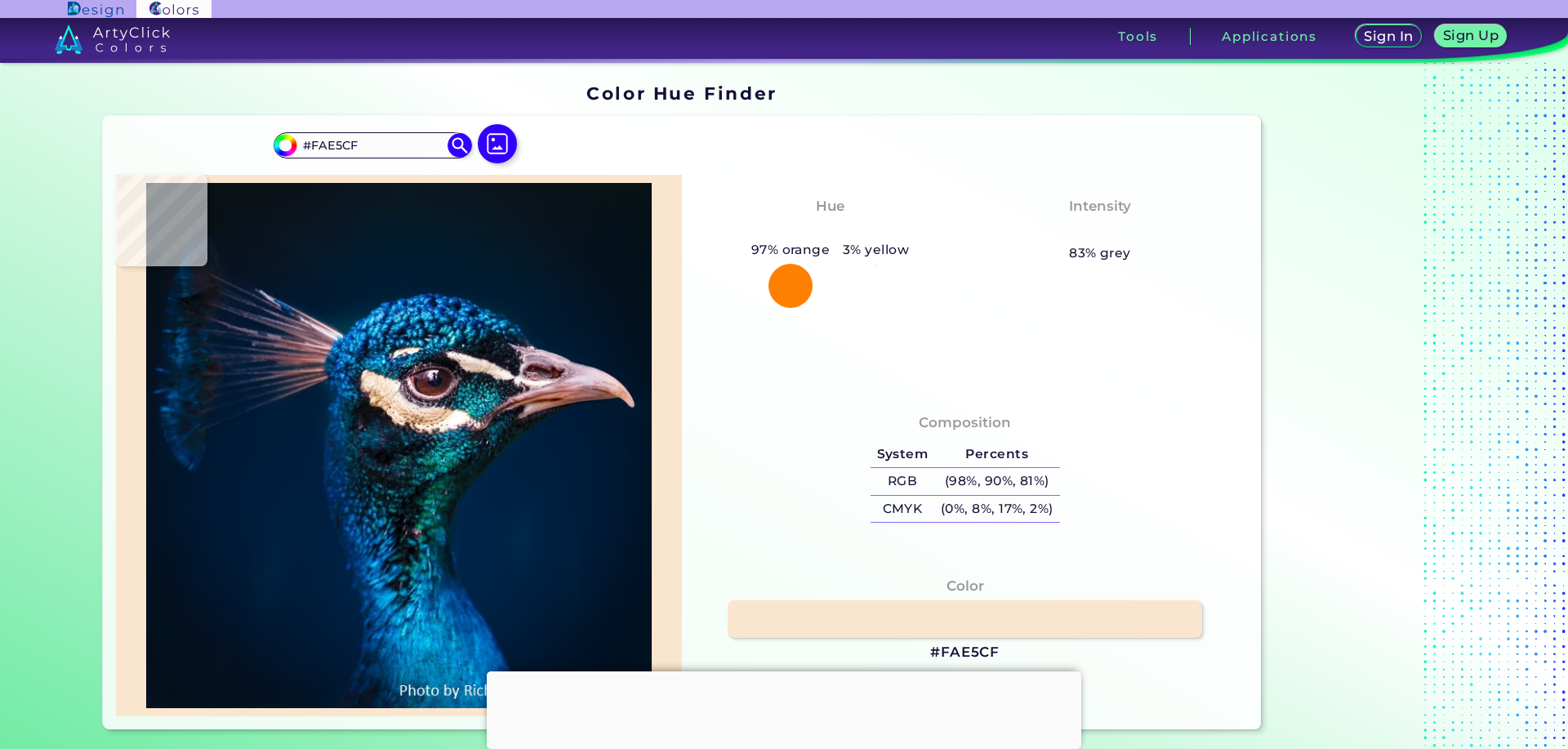
click at [397, 404] on img at bounding box center [399, 445] width 549 height 525
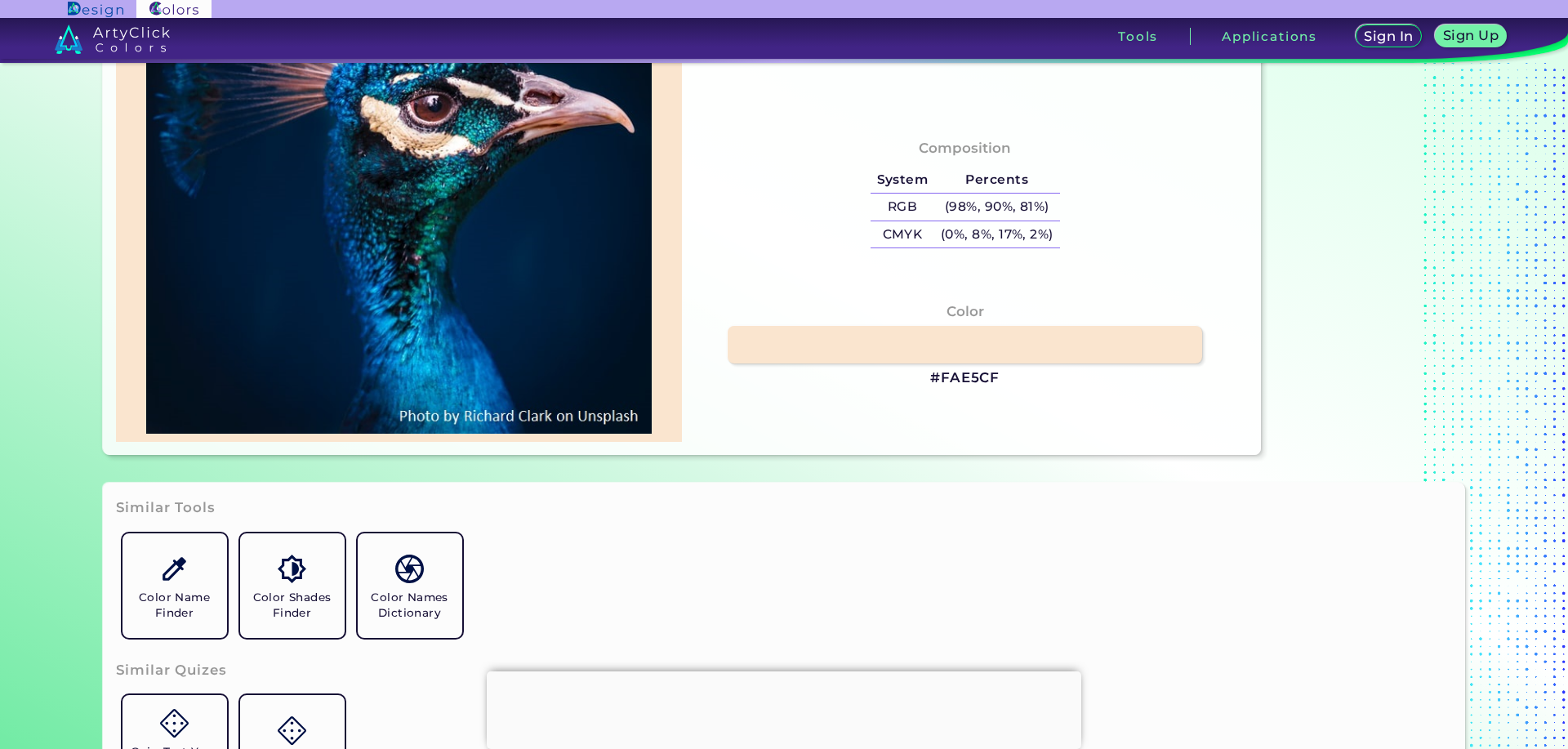
scroll to position [298, 0]
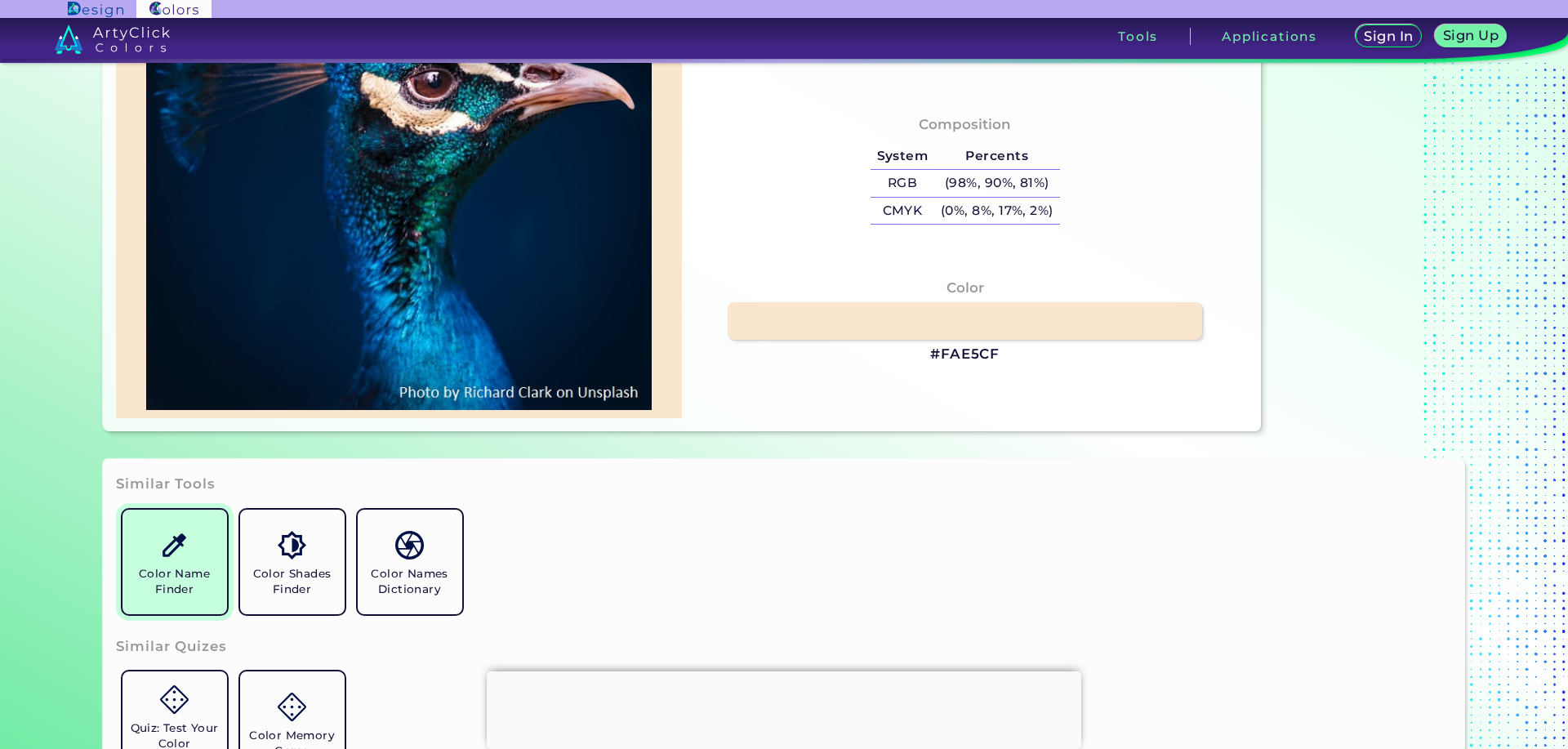
click at [153, 554] on link "Color Name Finder" at bounding box center [175, 561] width 117 height 117
